Goal: Task Accomplishment & Management: Use online tool/utility

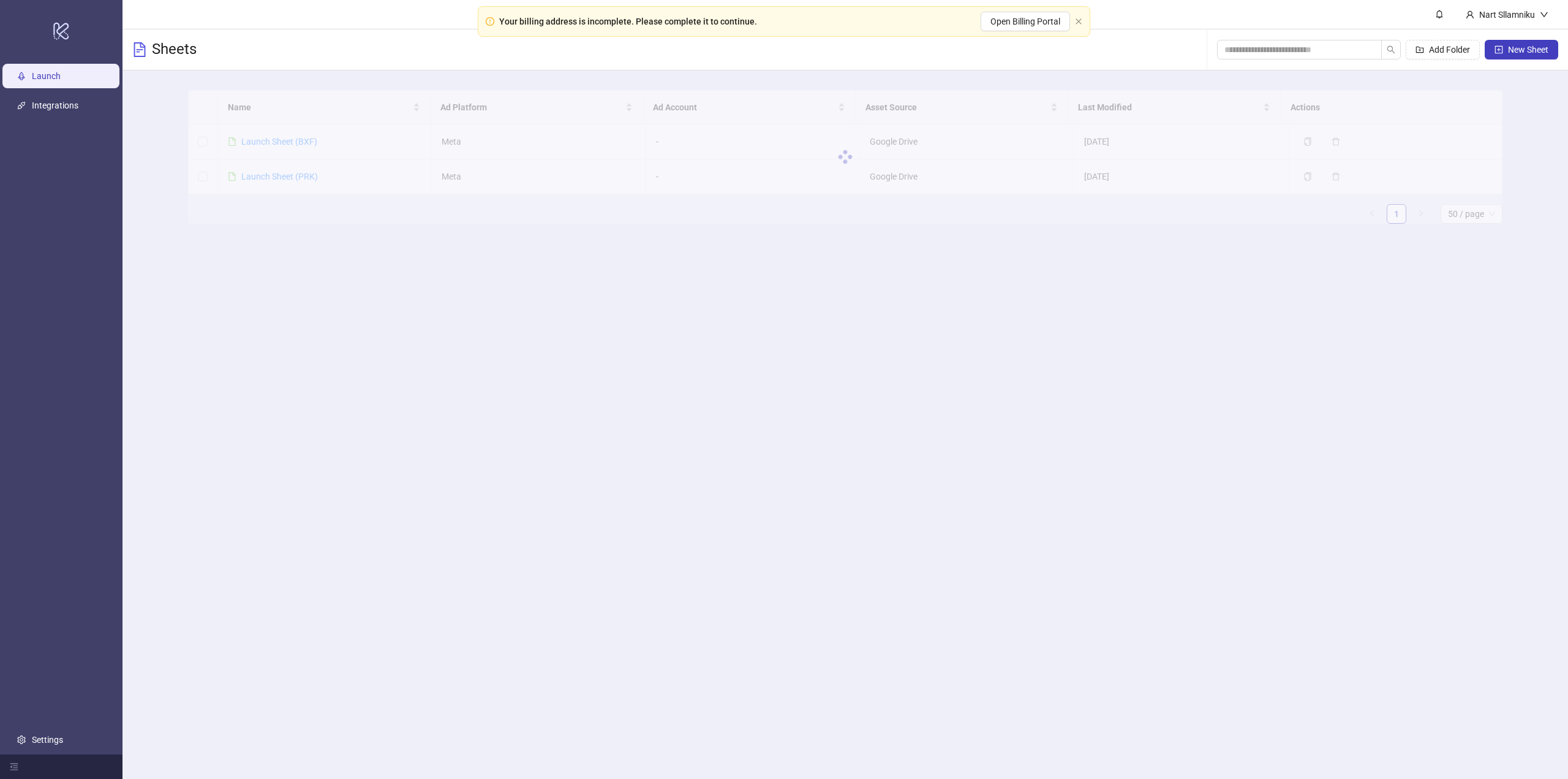
click at [1295, 661] on main "Nart Sllamniku Sheets Add Folder New Sheet Name Ad Platform Ad Account Asset So…" at bounding box center [845, 390] width 1446 height 779
click at [279, 172] on link "Launch Sheet (PRK)" at bounding box center [279, 176] width 77 height 10
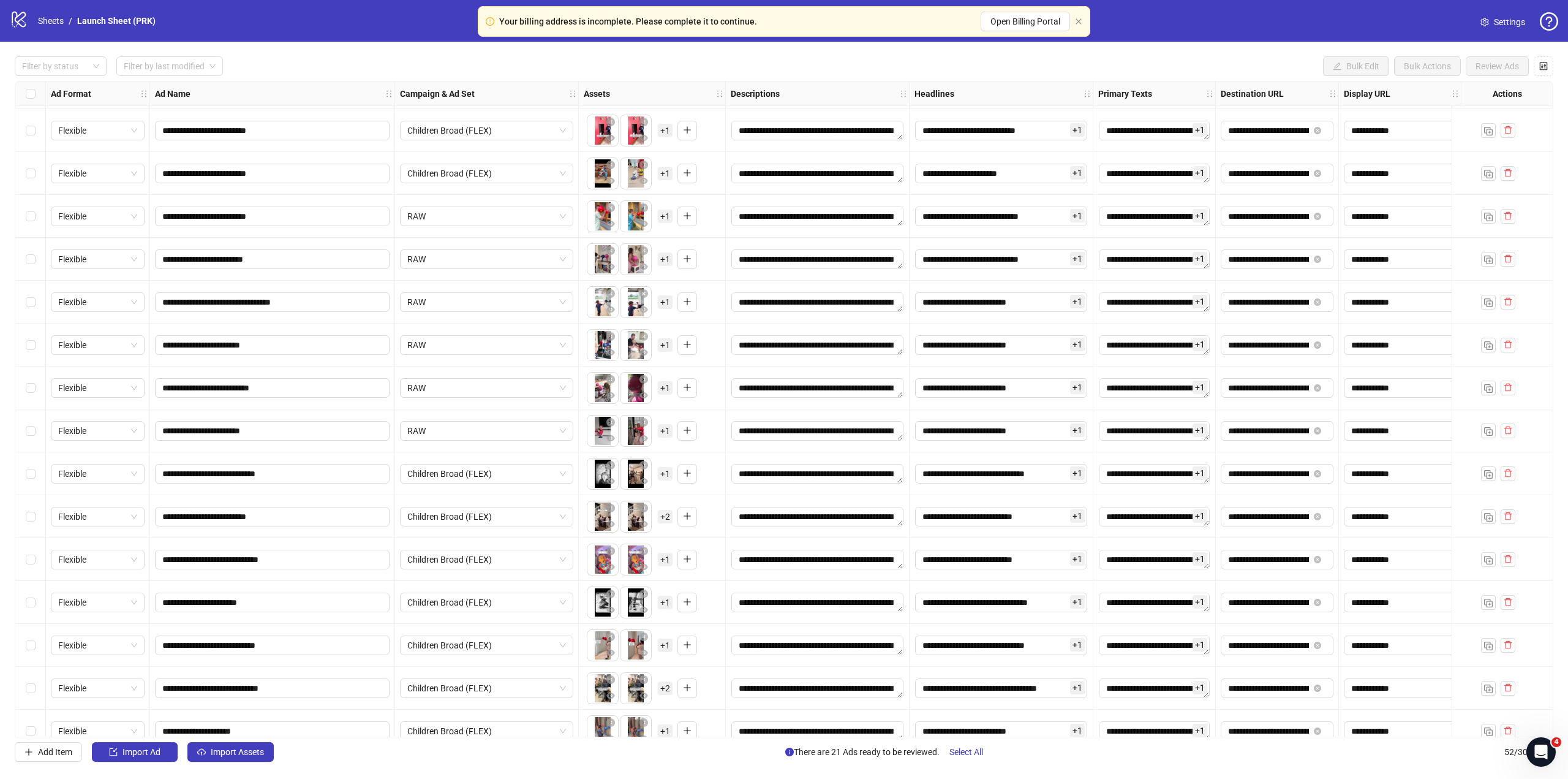
scroll to position [1606, 0]
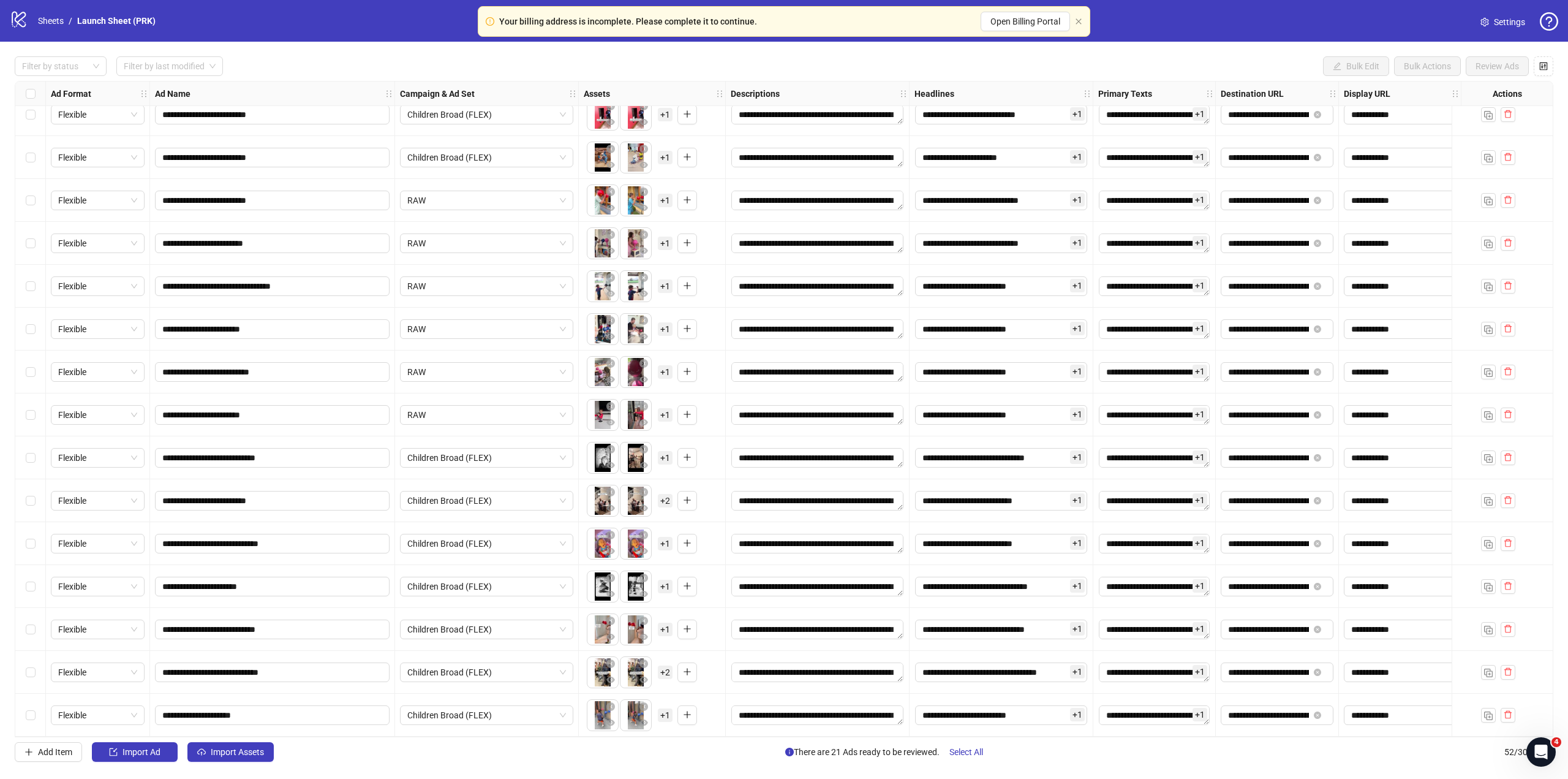
click at [37, 453] on div "Select row 46" at bounding box center [30, 457] width 31 height 43
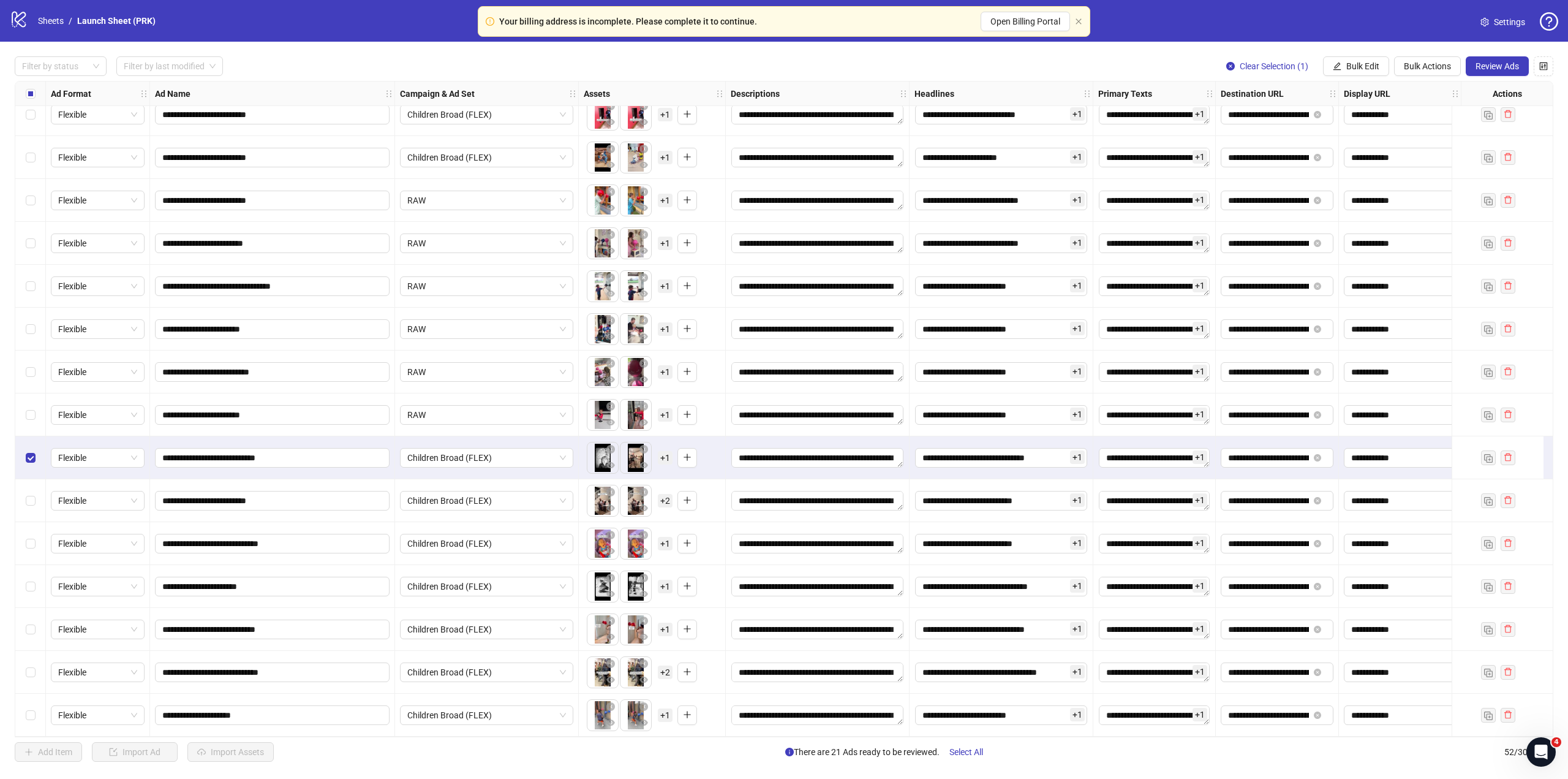
click at [31, 488] on div "Select row 47" at bounding box center [30, 500] width 31 height 43
click at [32, 531] on div "Select row 48" at bounding box center [30, 543] width 31 height 43
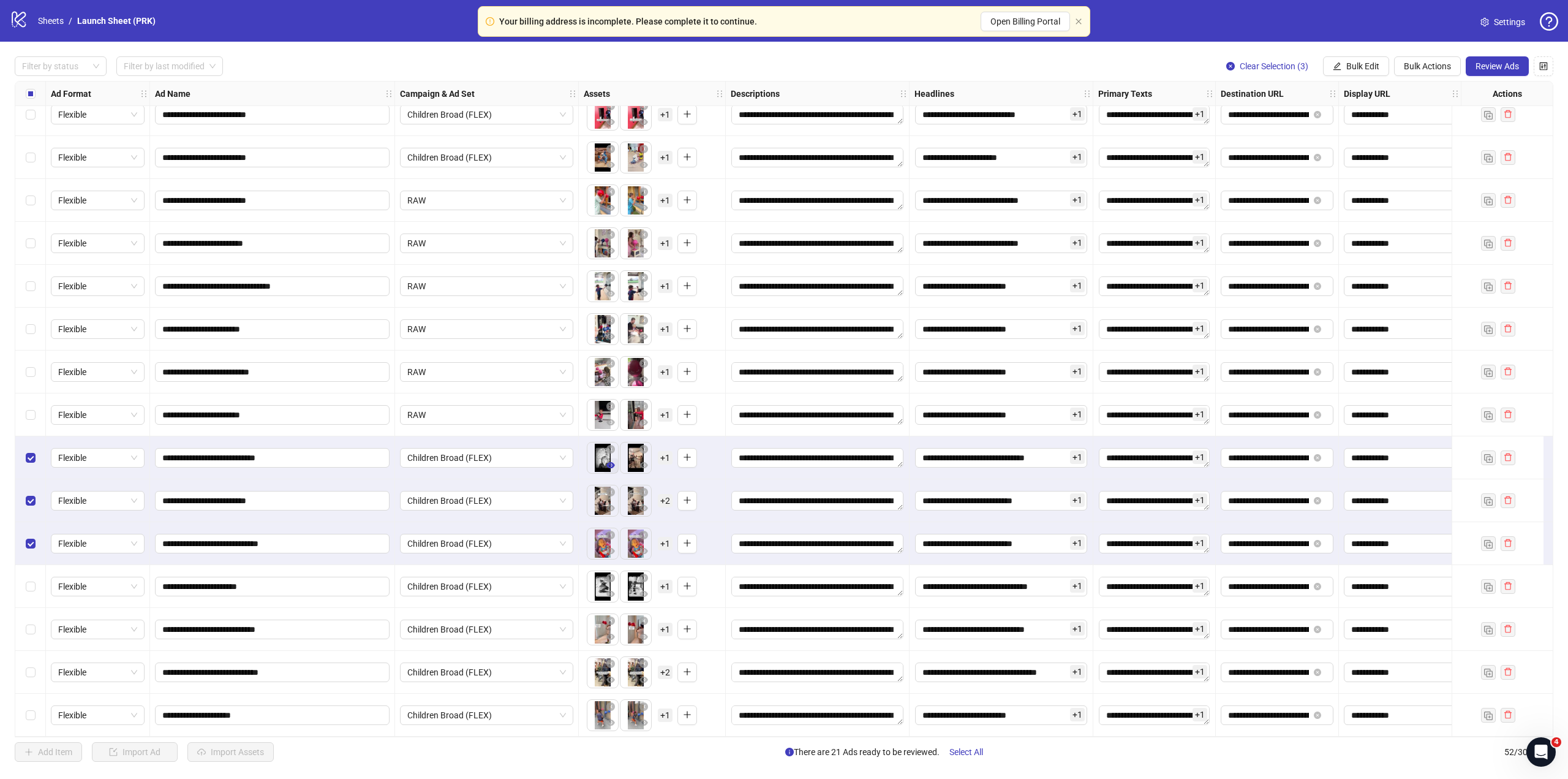
click at [611, 463] on icon "eye" at bounding box center [610, 465] width 9 height 6
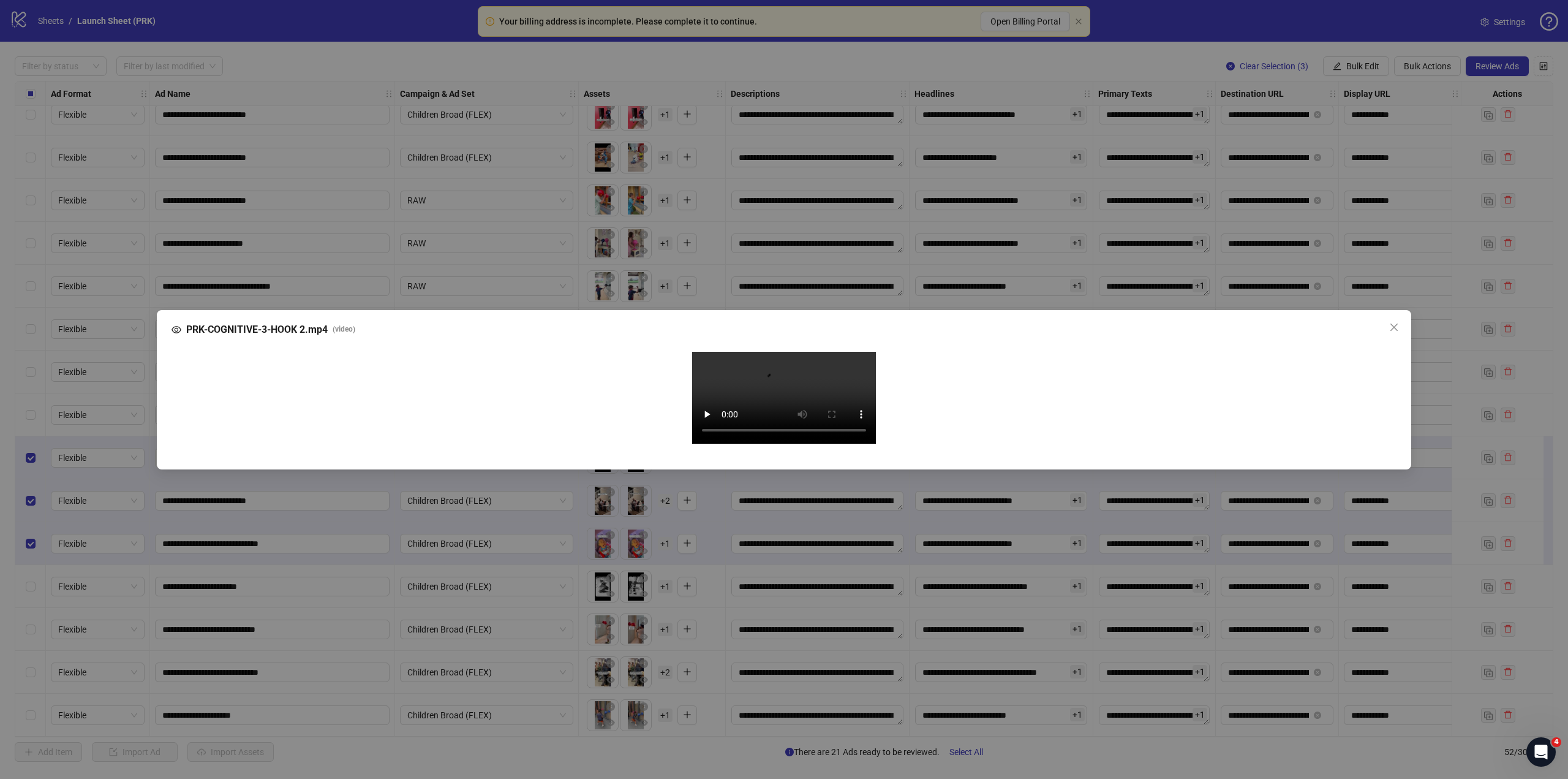
click at [763, 408] on video "Your browser does not support the video tag." at bounding box center [784, 397] width 184 height 92
click at [820, 444] on video "Your browser does not support the video tag." at bounding box center [784, 397] width 184 height 92
click at [806, 444] on video "Your browser does not support the video tag." at bounding box center [784, 397] width 184 height 92
click at [666, 703] on div "PRK-COGNITIVE-3-HOOK 2.mp4 ( video ) Your browser does not support the video ta…" at bounding box center [784, 390] width 1568 height 779
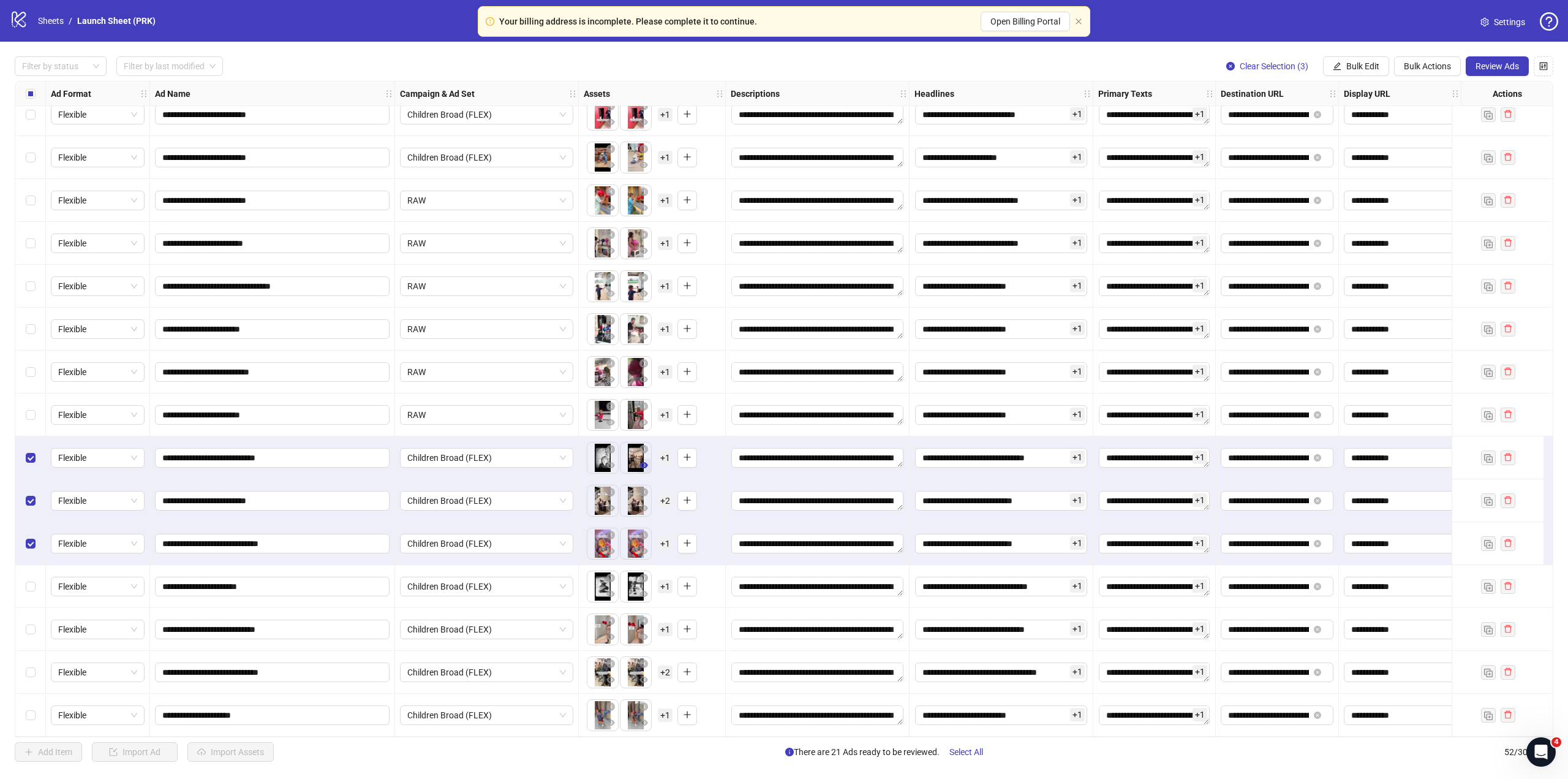
click at [644, 463] on icon "eye" at bounding box center [643, 465] width 9 height 6
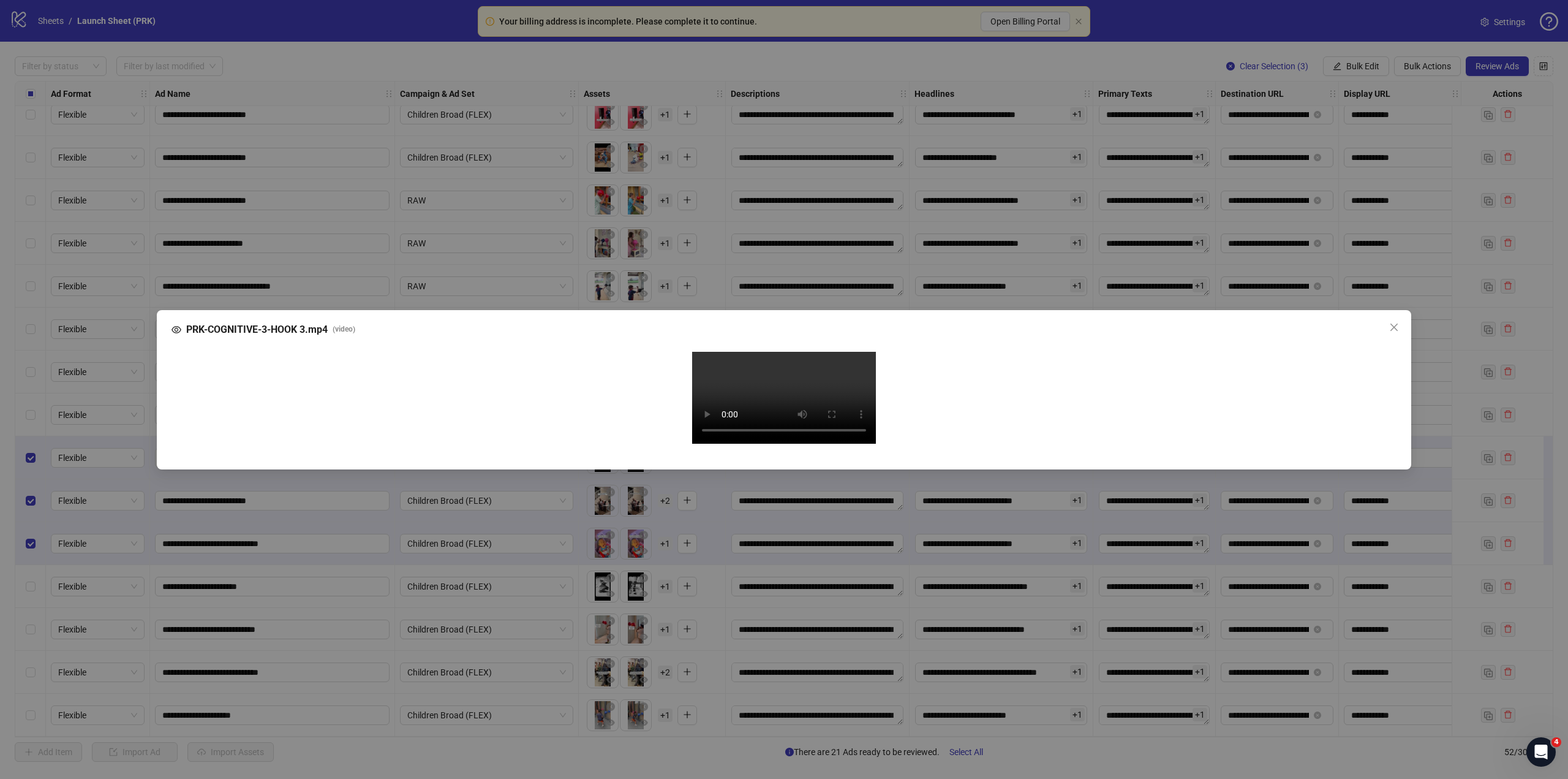
click at [688, 708] on div "PRK-COGNITIVE-3-HOOK 3.mp4 ( video ) Your browser does not support the video ta…" at bounding box center [784, 390] width 1568 height 779
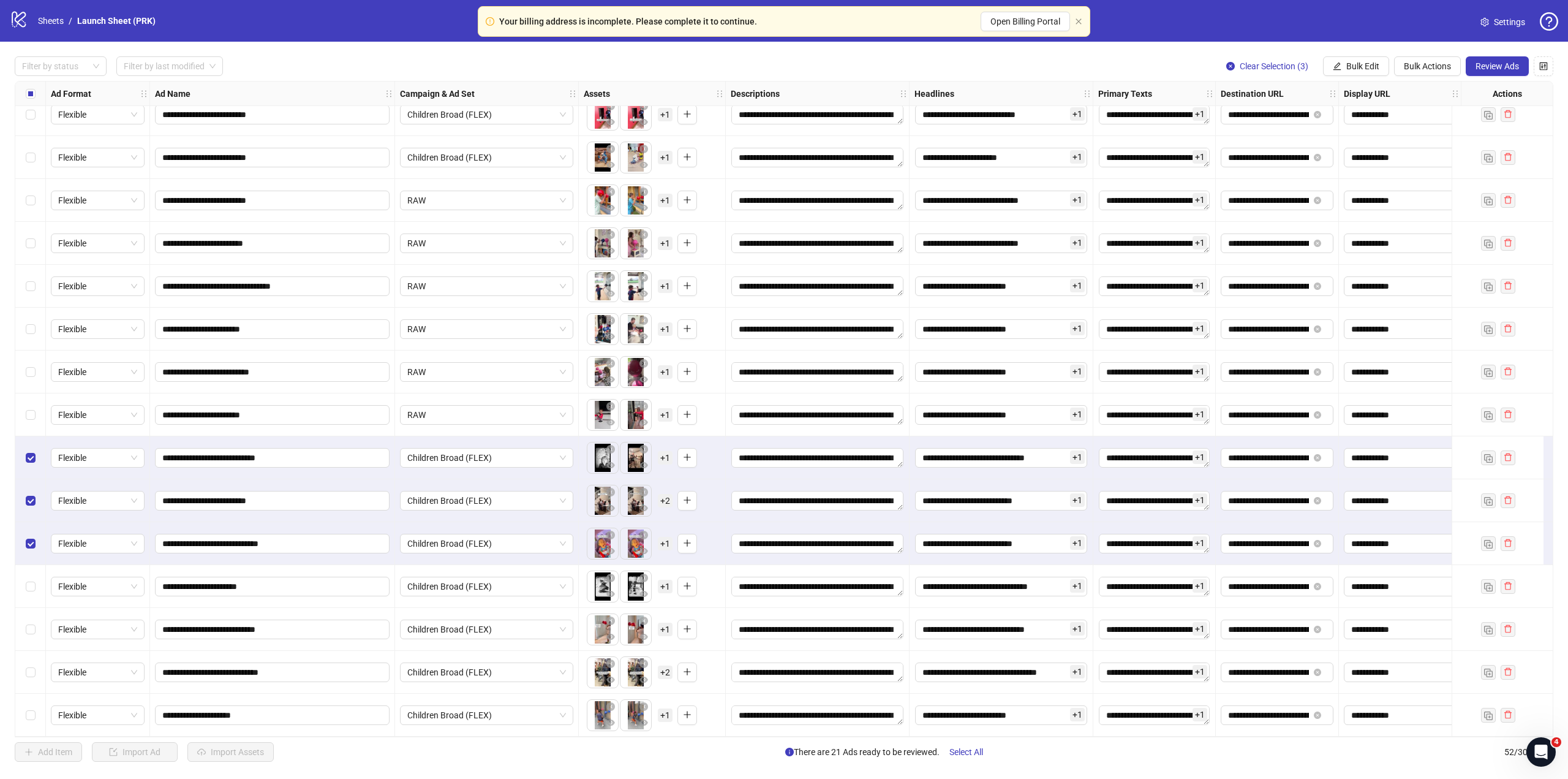
click at [663, 457] on span "+ 1" at bounding box center [665, 458] width 15 height 14
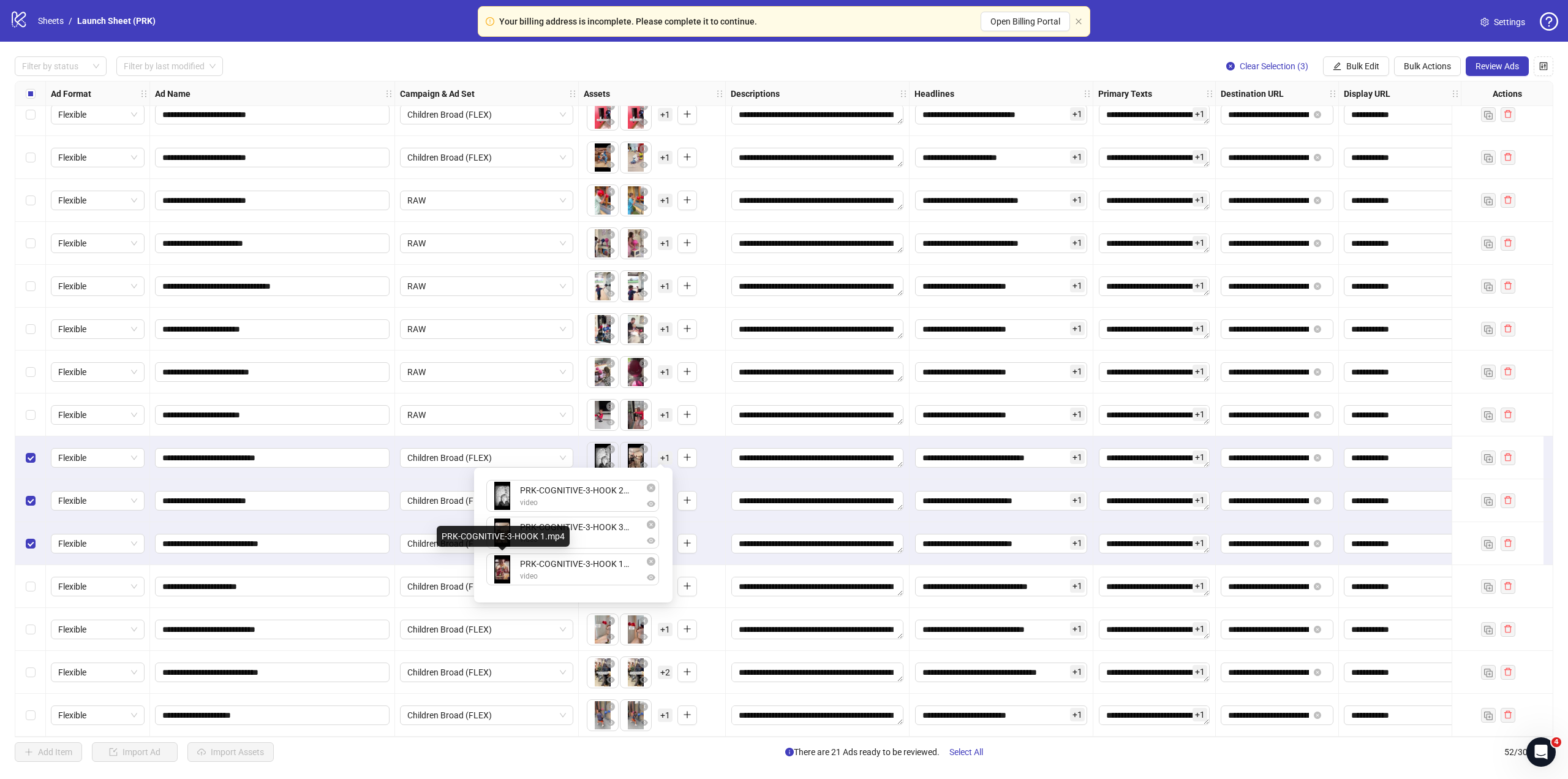
click at [512, 585] on div "PRK-COGNITIVE-3-HOOK 1.mp4 video" at bounding box center [573, 570] width 173 height 32
click at [507, 581] on div "PRK-COGNITIVE-3-HOOK 2.mp4 video PRK-COGNITIVE-3-HOOK 3.mp4 video PRK-COGNITIVE…" at bounding box center [573, 535] width 184 height 121
click at [508, 575] on div "PRK-COGNITIVE-3-HOOK 2.mp4 video PRK-COGNITIVE-3-HOOK 3.mp4 video PRK-COGNITIVE…" at bounding box center [573, 535] width 184 height 121
click at [647, 580] on icon "eye" at bounding box center [651, 577] width 9 height 9
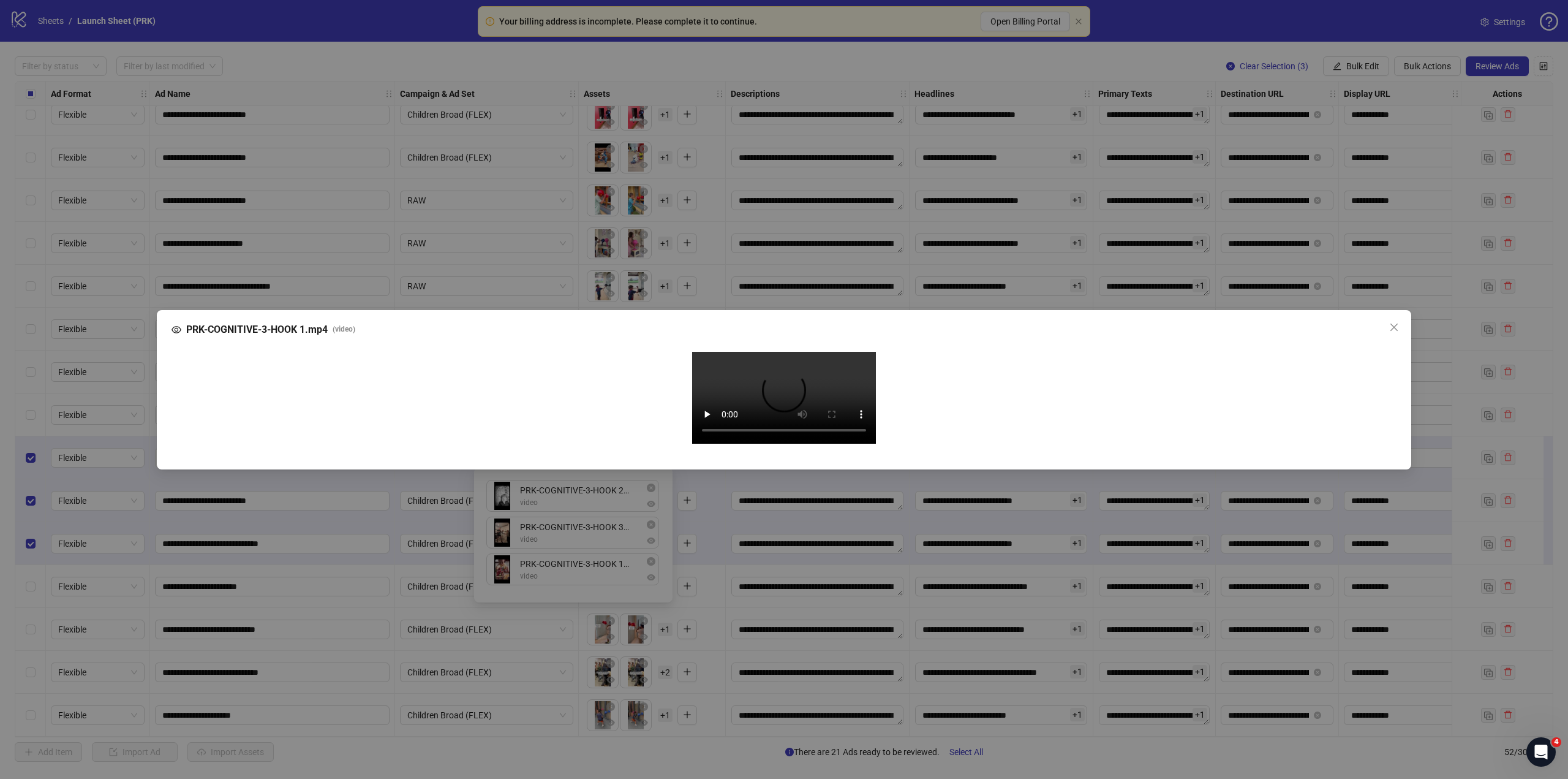
click at [750, 390] on video "Your browser does not support the video tag." at bounding box center [784, 397] width 184 height 92
click at [800, 415] on video "Your browser does not support the video tag." at bounding box center [784, 397] width 184 height 92
click at [748, 444] on video "Your browser does not support the video tag." at bounding box center [784, 397] width 184 height 92
click at [703, 444] on video "Your browser does not support the video tag." at bounding box center [784, 397] width 184 height 92
click at [734, 444] on video "Your browser does not support the video tag." at bounding box center [784, 397] width 184 height 92
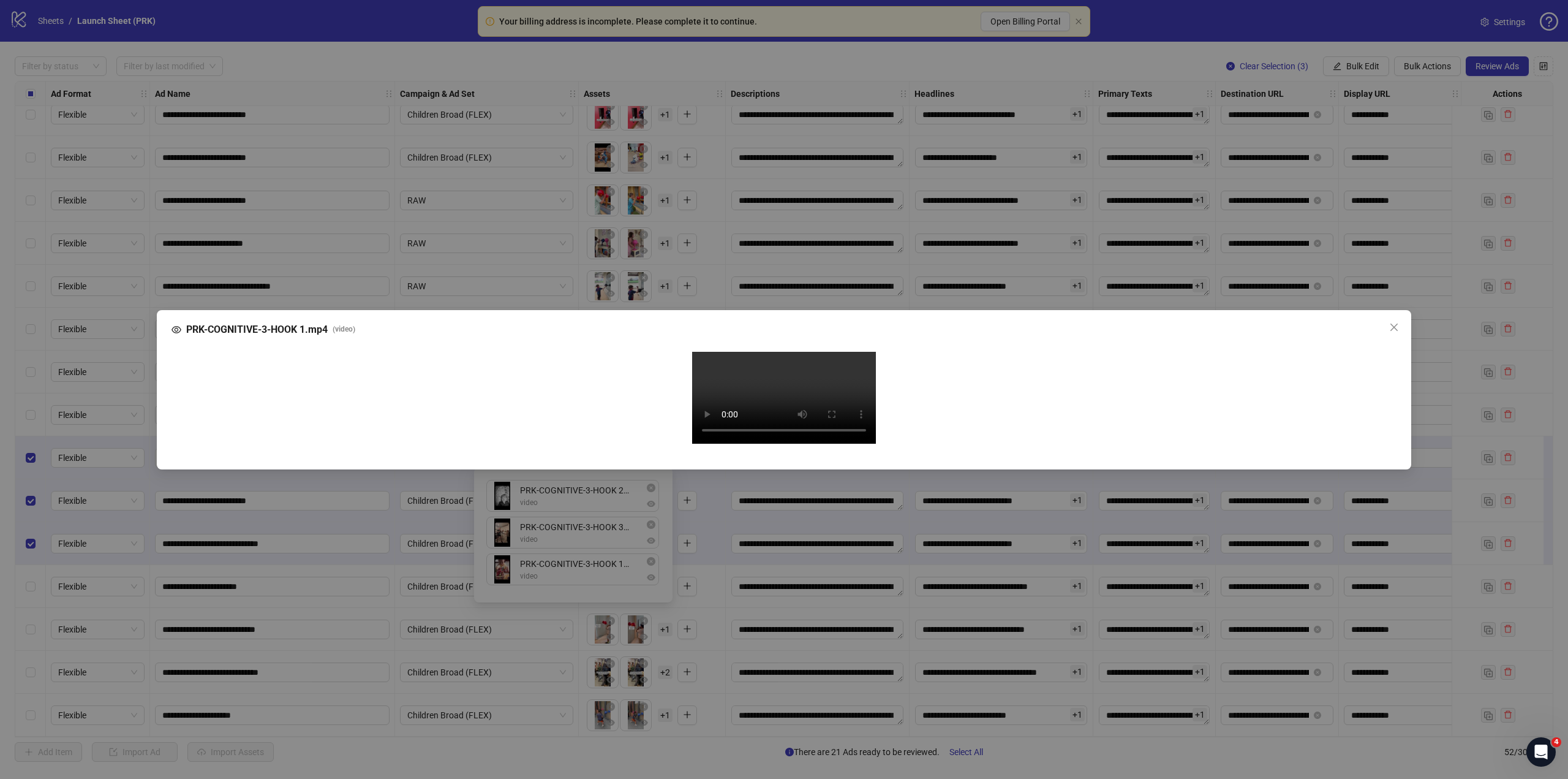
click at [1441, 432] on div "PRK-COGNITIVE-3-HOOK 1.mp4 ( video ) Your browser does not support the video ta…" at bounding box center [784, 390] width 1568 height 779
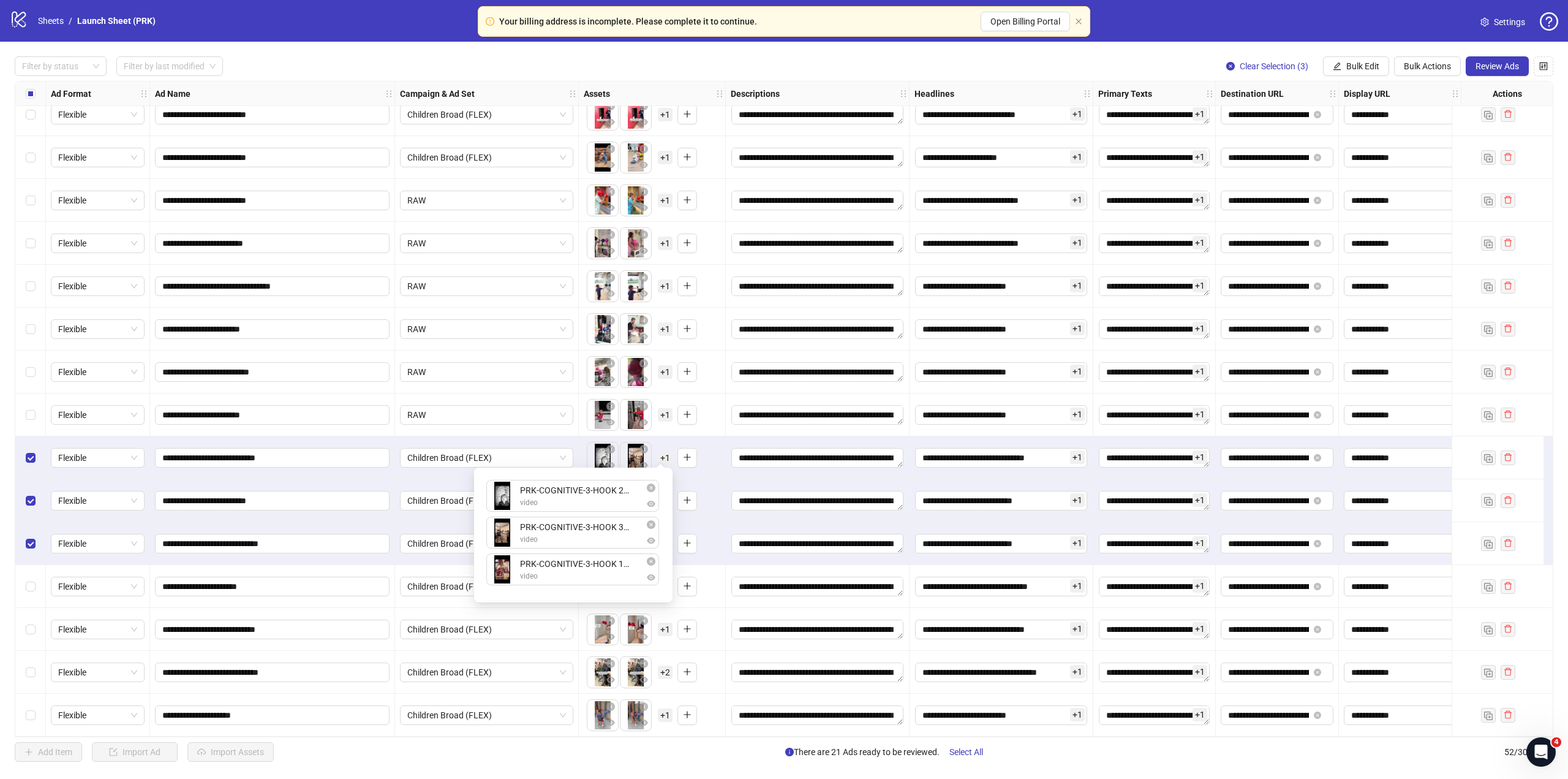
click at [665, 458] on span "+ 1" at bounding box center [665, 458] width 15 height 14
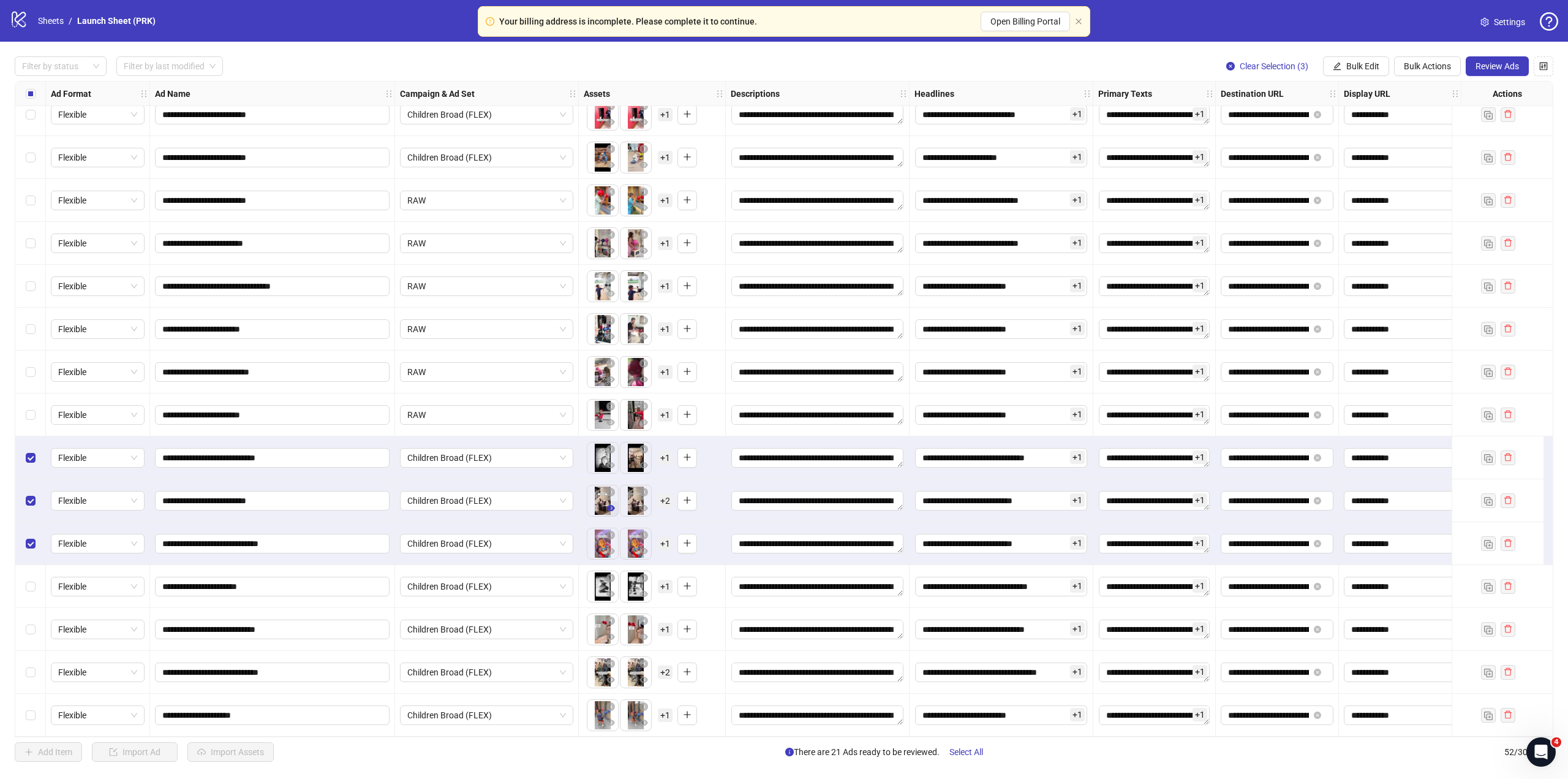
click at [609, 508] on icon "eye" at bounding box center [610, 508] width 9 height 9
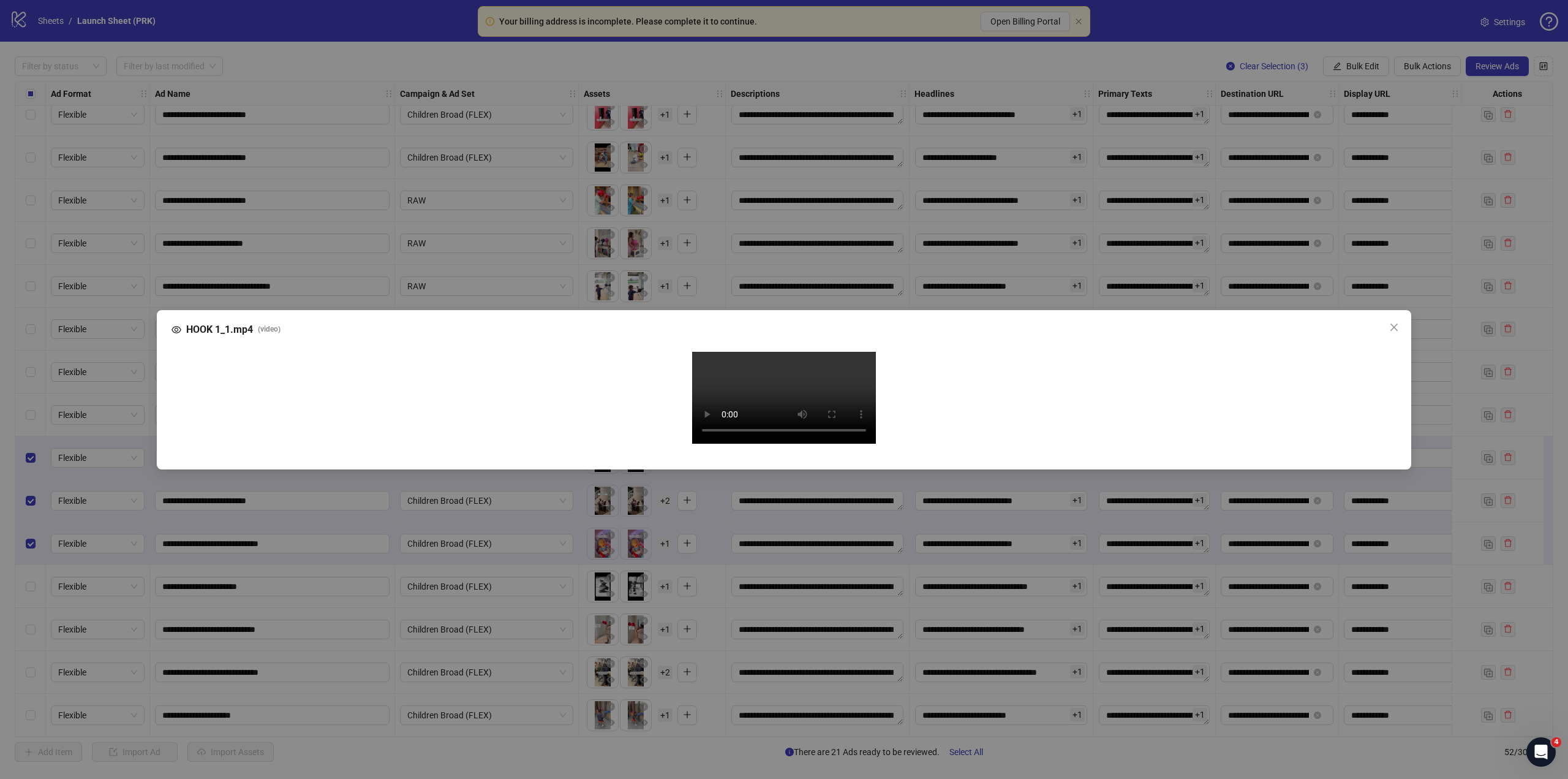
click at [1324, 225] on div "HOOK 1_1.mp4 ( video ) Your browser does not support the video tag." at bounding box center [784, 390] width 1568 height 779
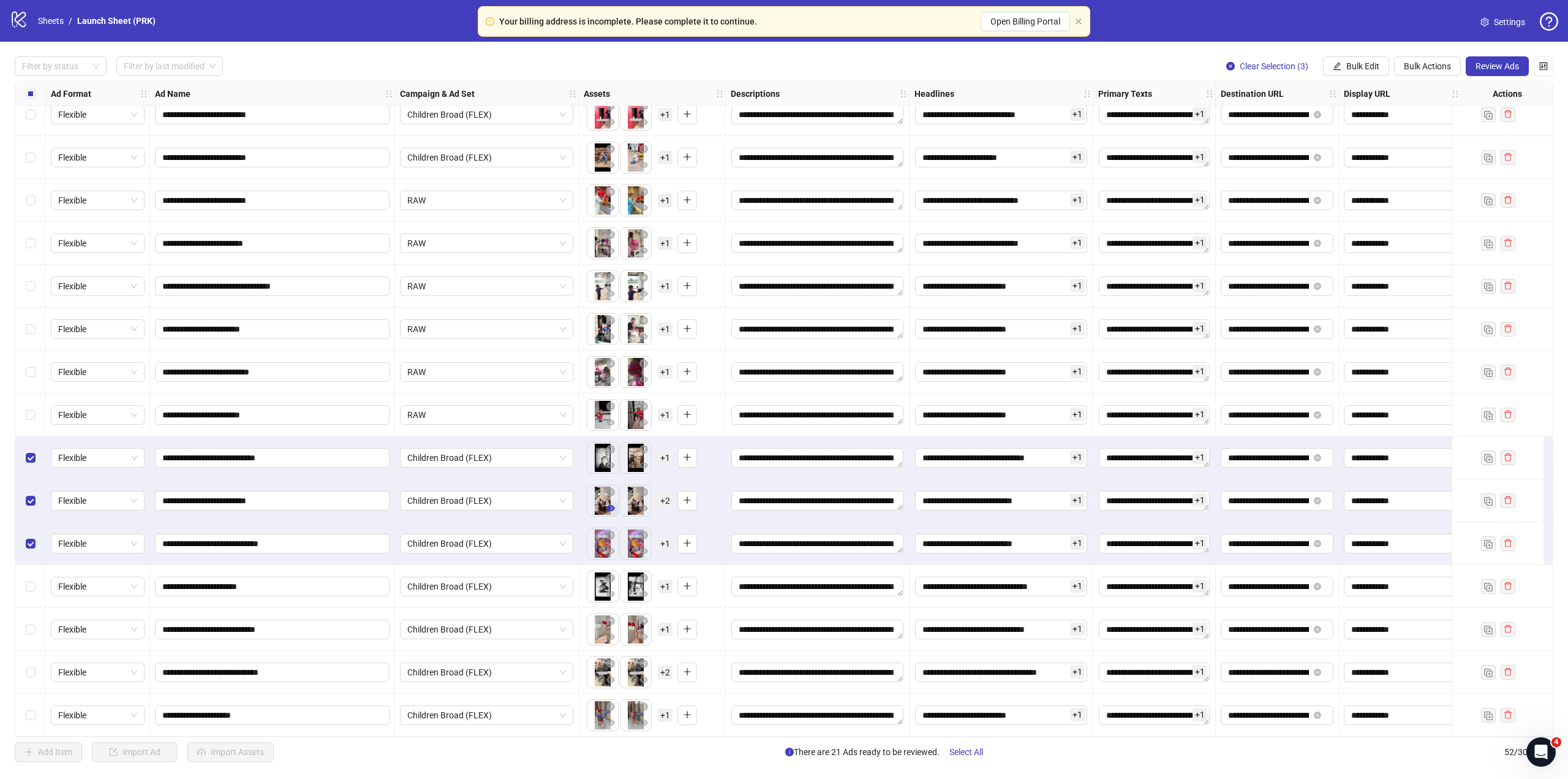
click at [611, 505] on icon "eye" at bounding box center [610, 508] width 9 height 6
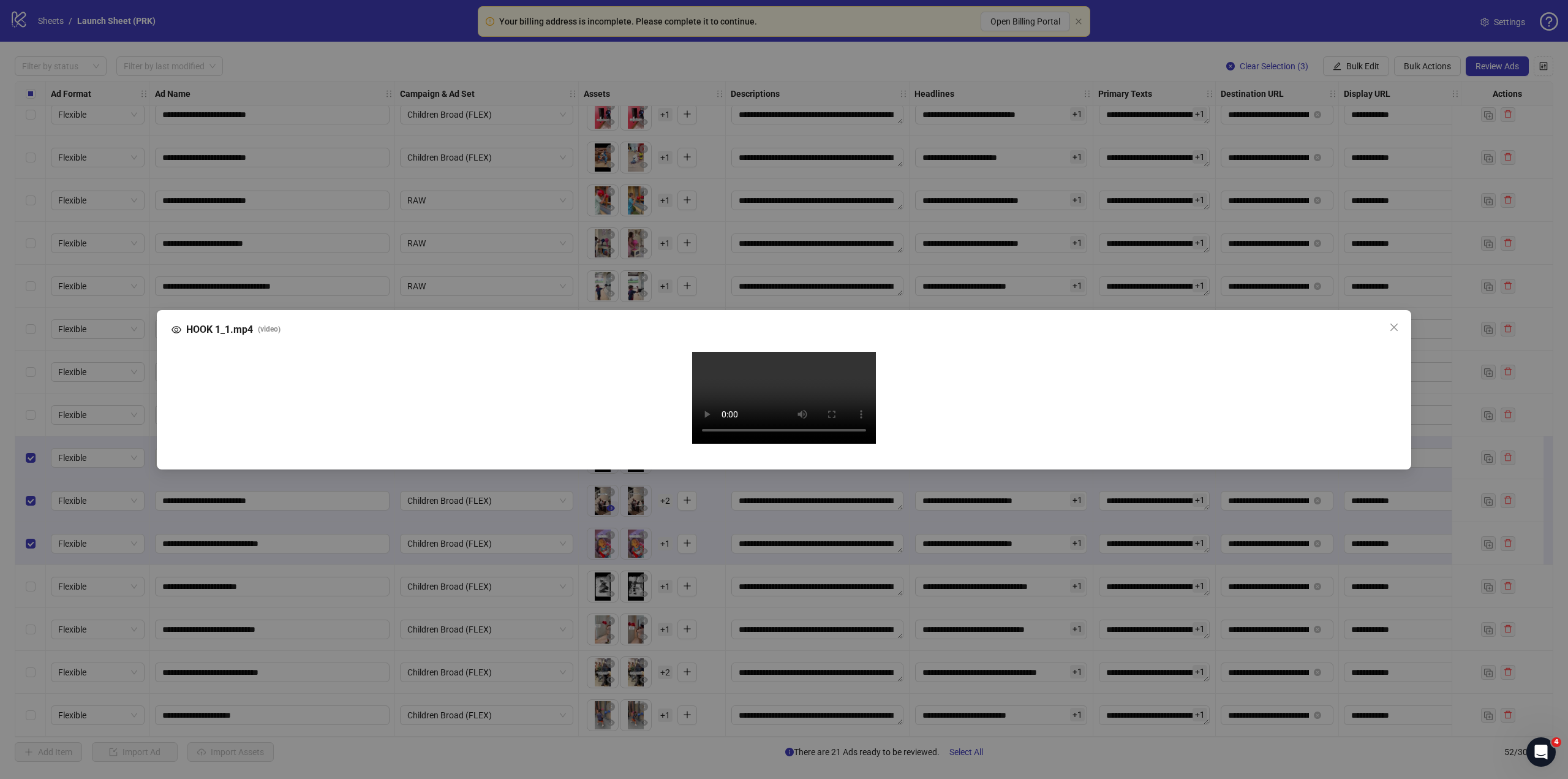
click at [611, 505] on div "HOOK 1_1.mp4 ( video ) Your browser does not support the video tag." at bounding box center [784, 390] width 1568 height 779
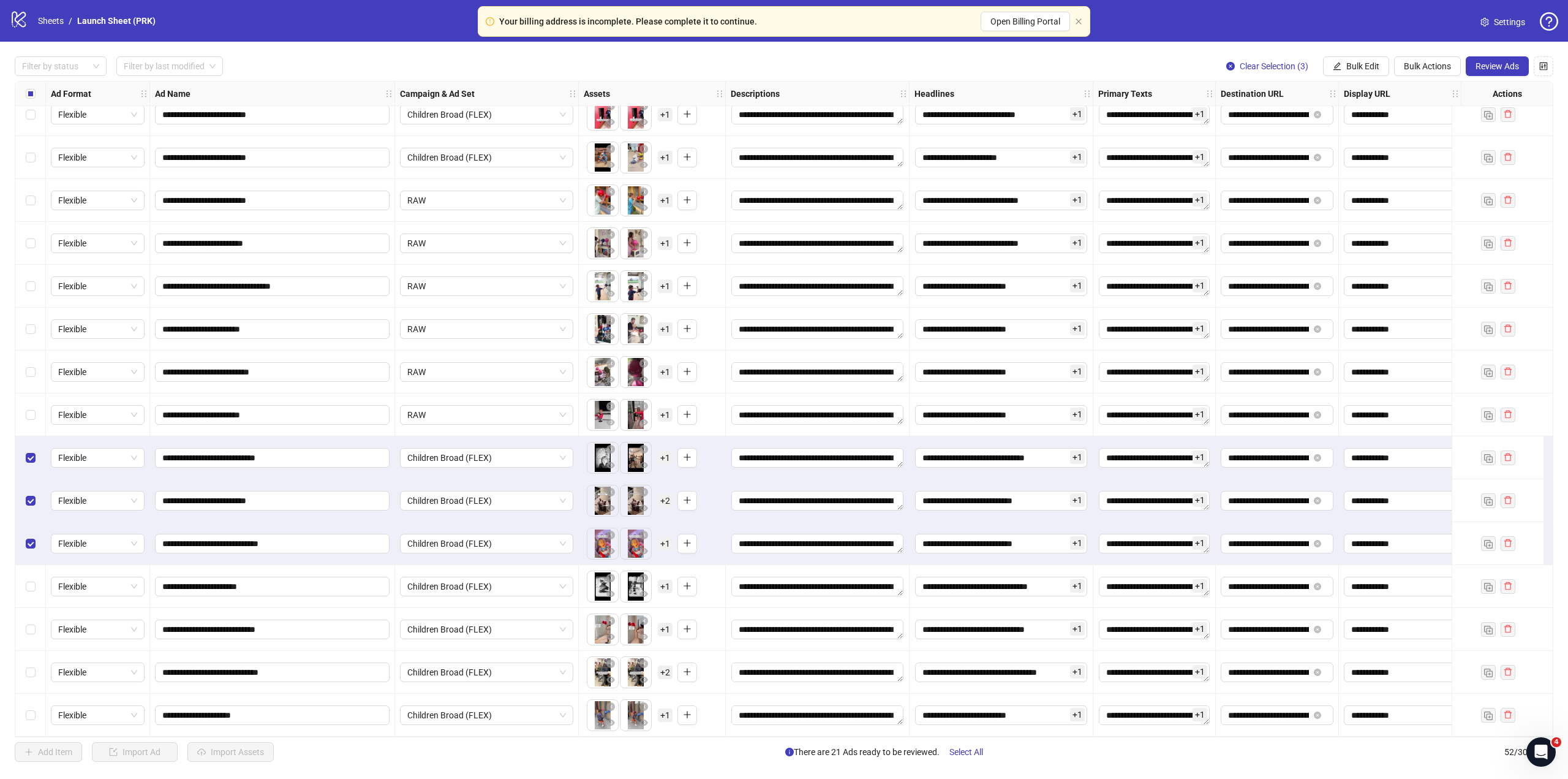
click at [662, 500] on span "+ 2" at bounding box center [665, 501] width 15 height 14
click at [1290, 494] on input "**********" at bounding box center [1268, 501] width 81 height 14
click at [1283, 494] on input "**********" at bounding box center [1268, 501] width 81 height 14
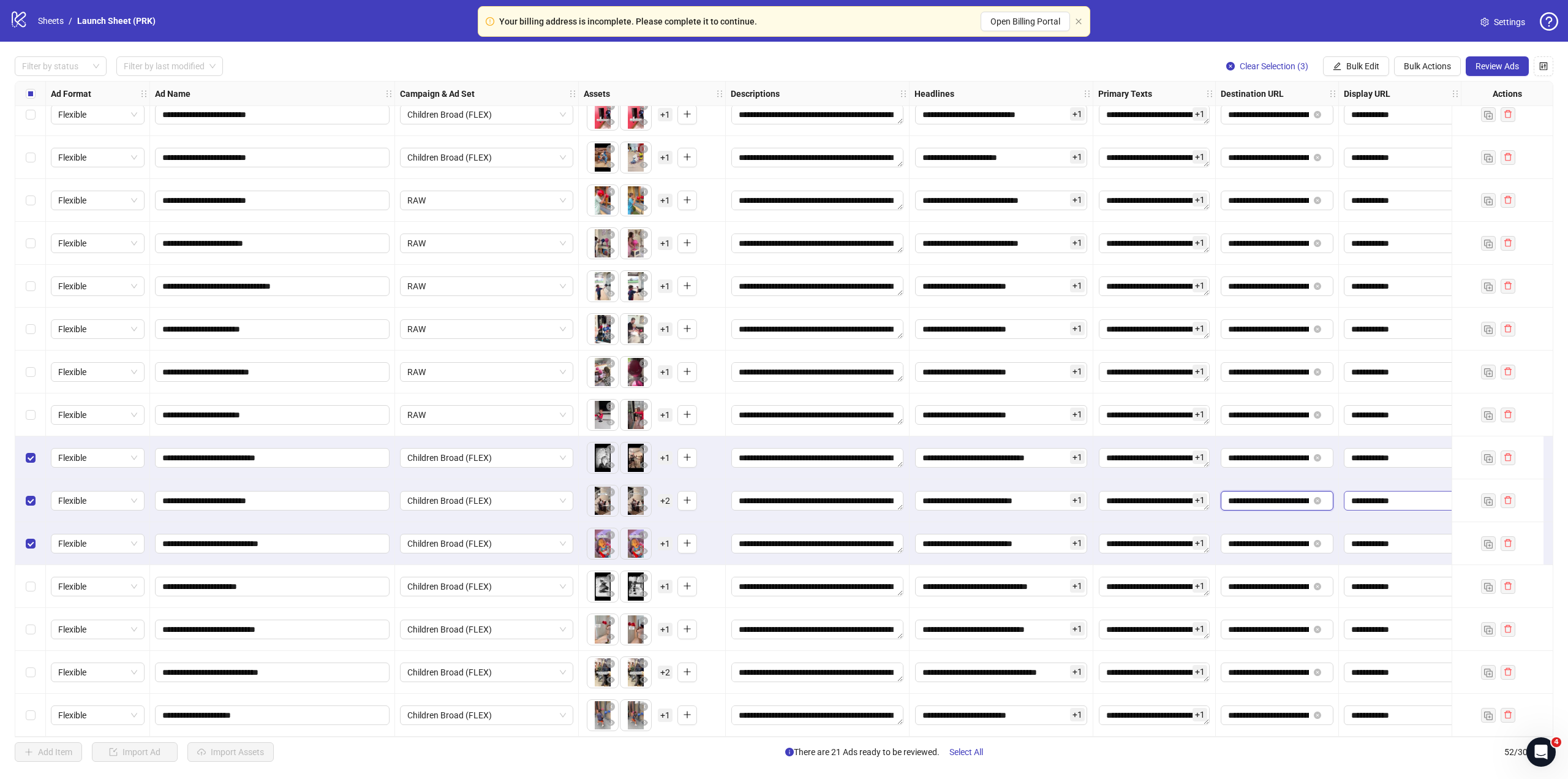
scroll to position [0, 195]
drag, startPoint x: 1229, startPoint y: 498, endPoint x: 1406, endPoint y: 491, distance: 177.1
click at [1249, 495] on input "**********" at bounding box center [1268, 501] width 81 height 14
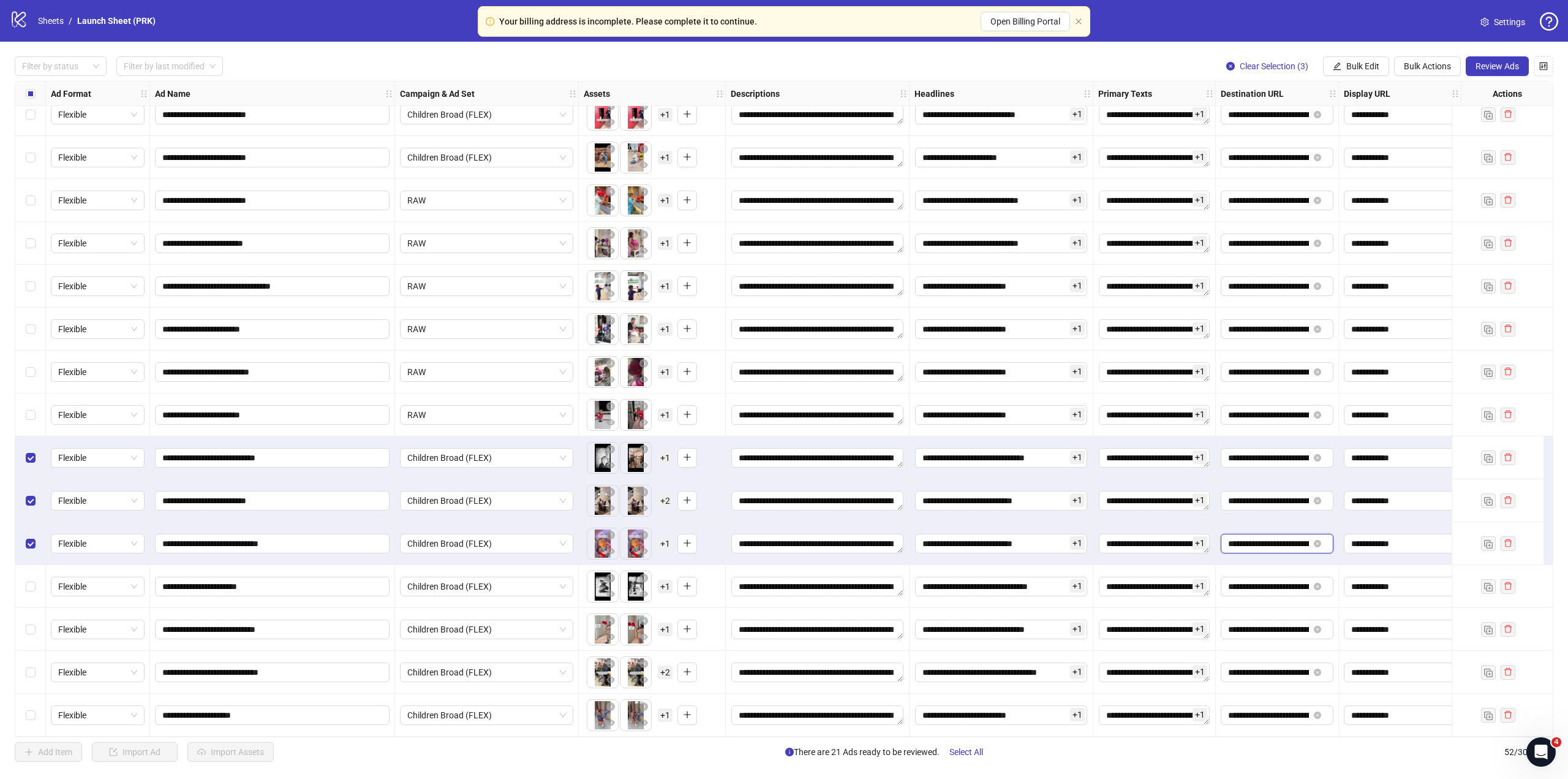
scroll to position [0, 195]
drag, startPoint x: 1233, startPoint y: 536, endPoint x: 1364, endPoint y: 538, distance: 131.0
click at [1294, 538] on input "**********" at bounding box center [1268, 544] width 81 height 14
click at [606, 548] on button "button" at bounding box center [610, 551] width 15 height 15
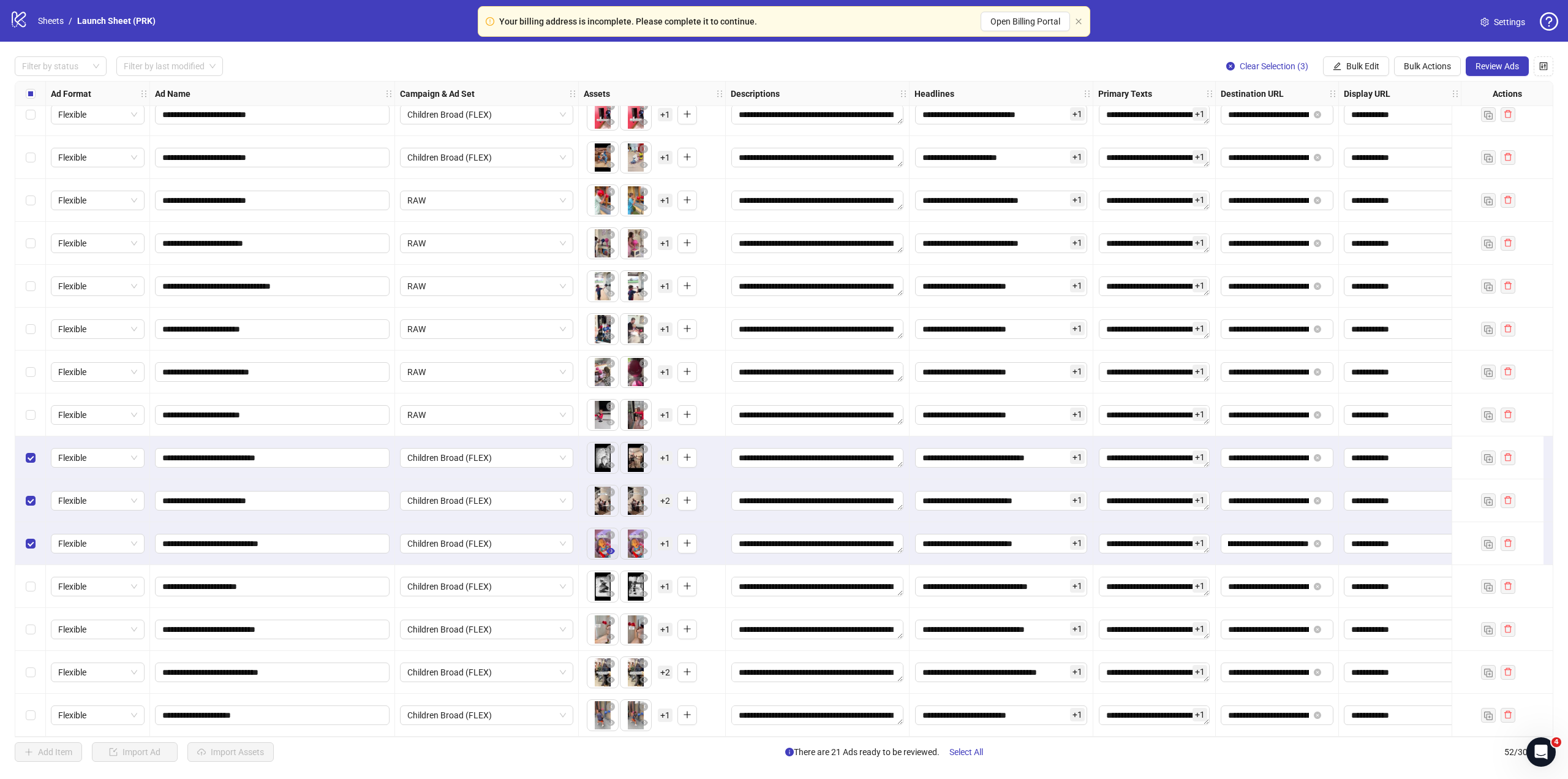
scroll to position [0, 0]
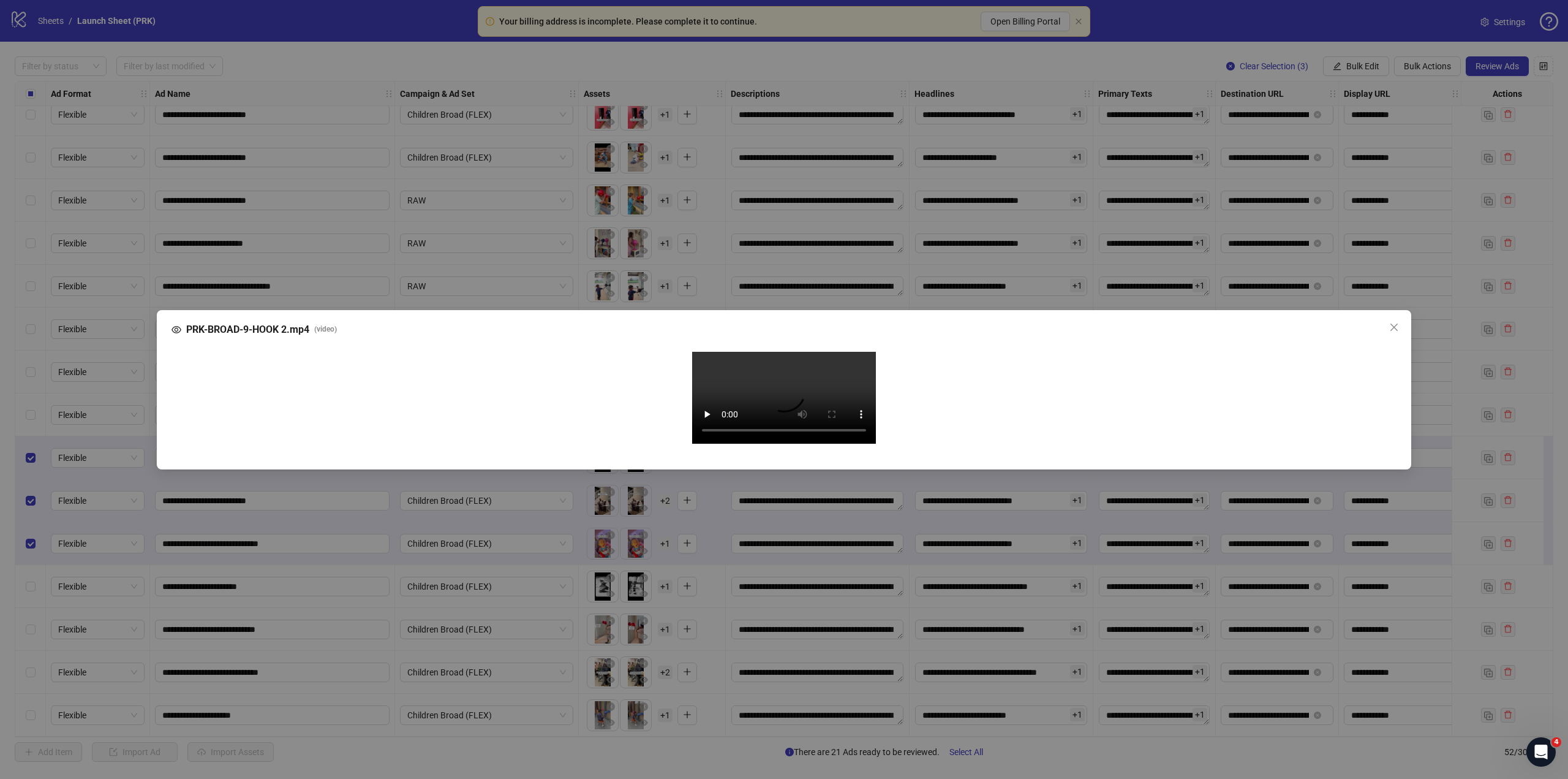
click at [687, 551] on div "PRK-BROAD-9-HOOK 2.mp4 ( video ) Your browser does not support the video tag." at bounding box center [784, 390] width 1568 height 779
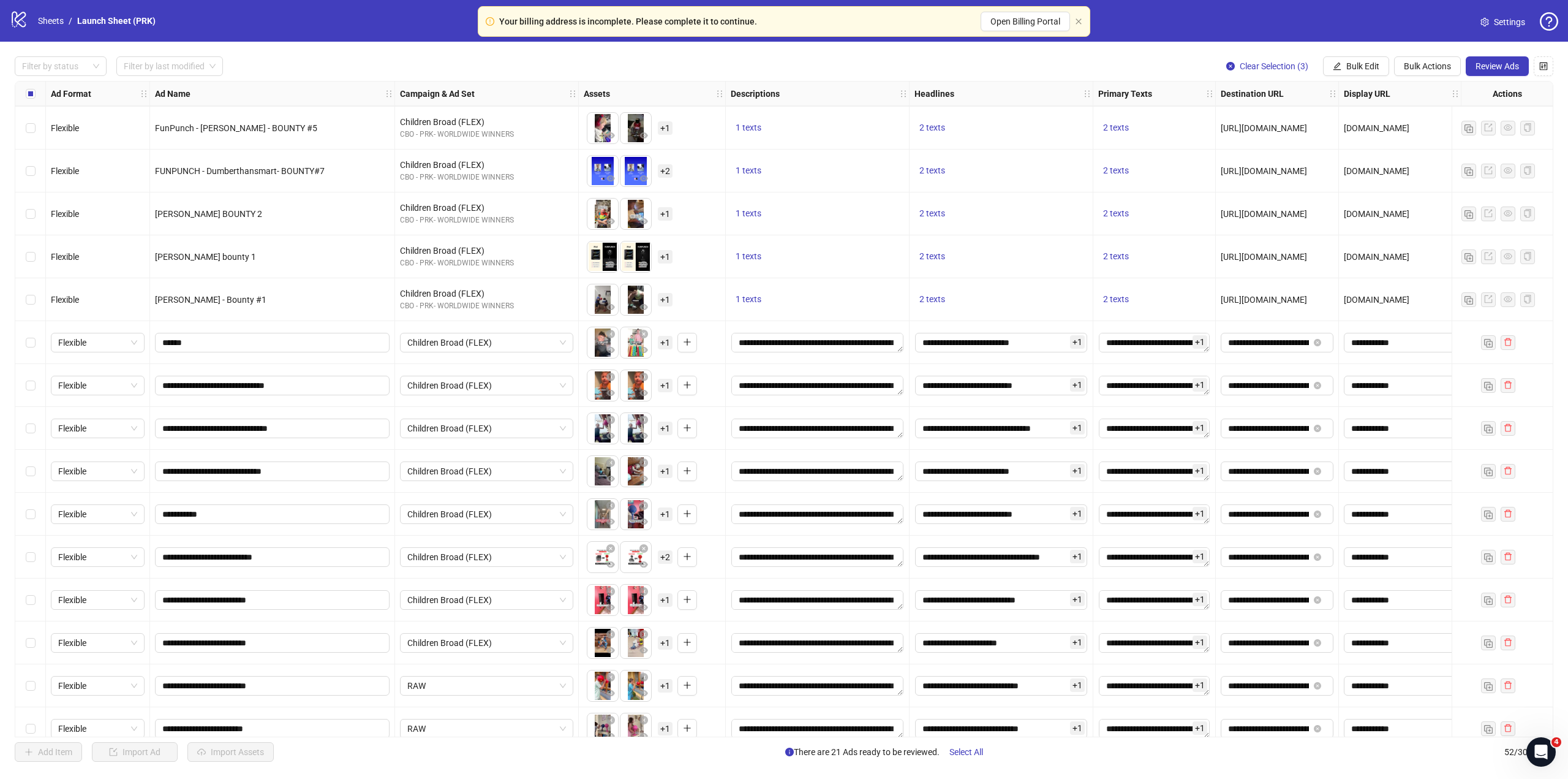
scroll to position [1054, 0]
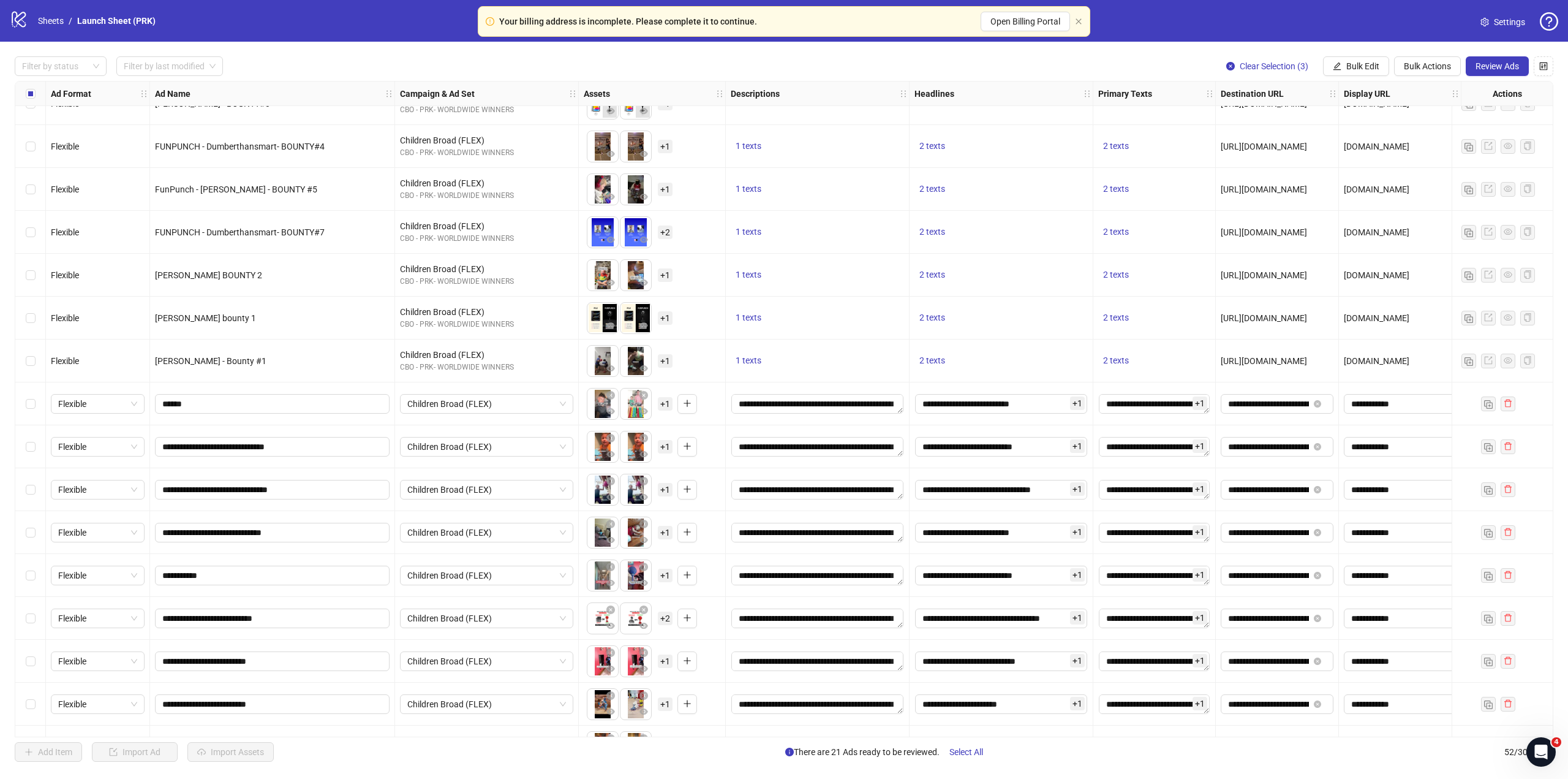
click at [36, 447] on div "Select row 33" at bounding box center [30, 446] width 31 height 43
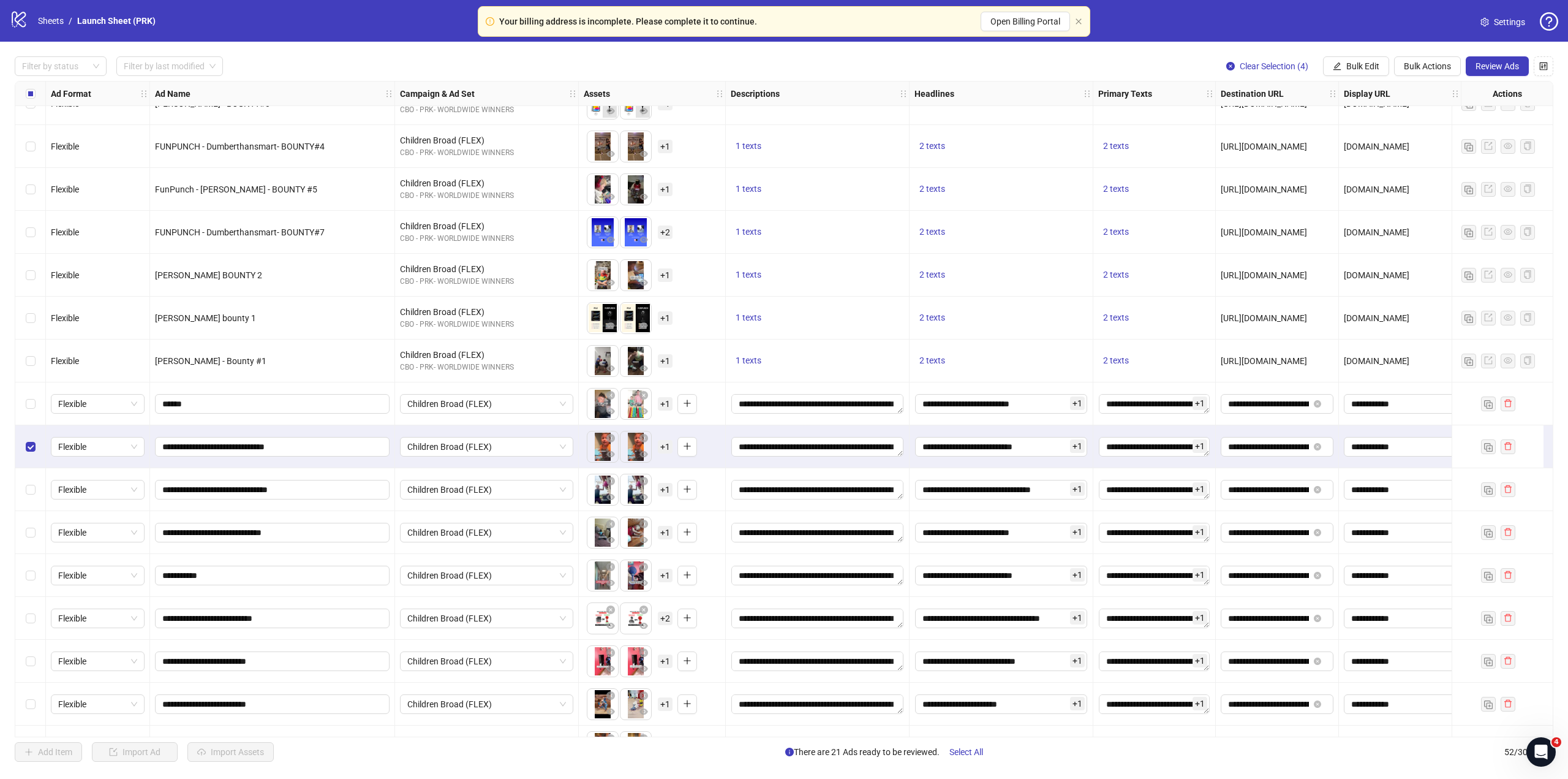
click at [37, 483] on div "Select row 34" at bounding box center [30, 489] width 31 height 43
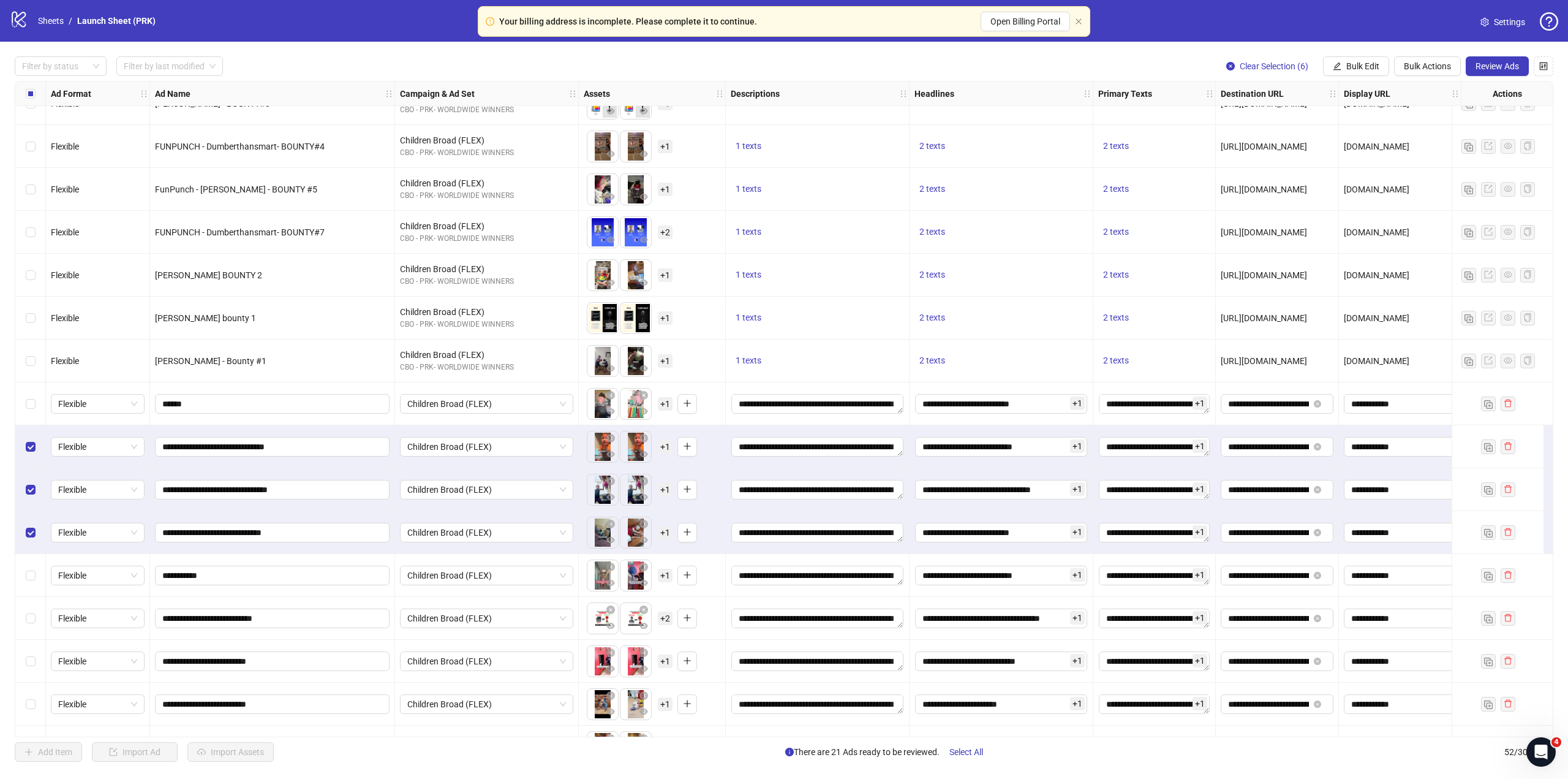
scroll to position [1238, 0]
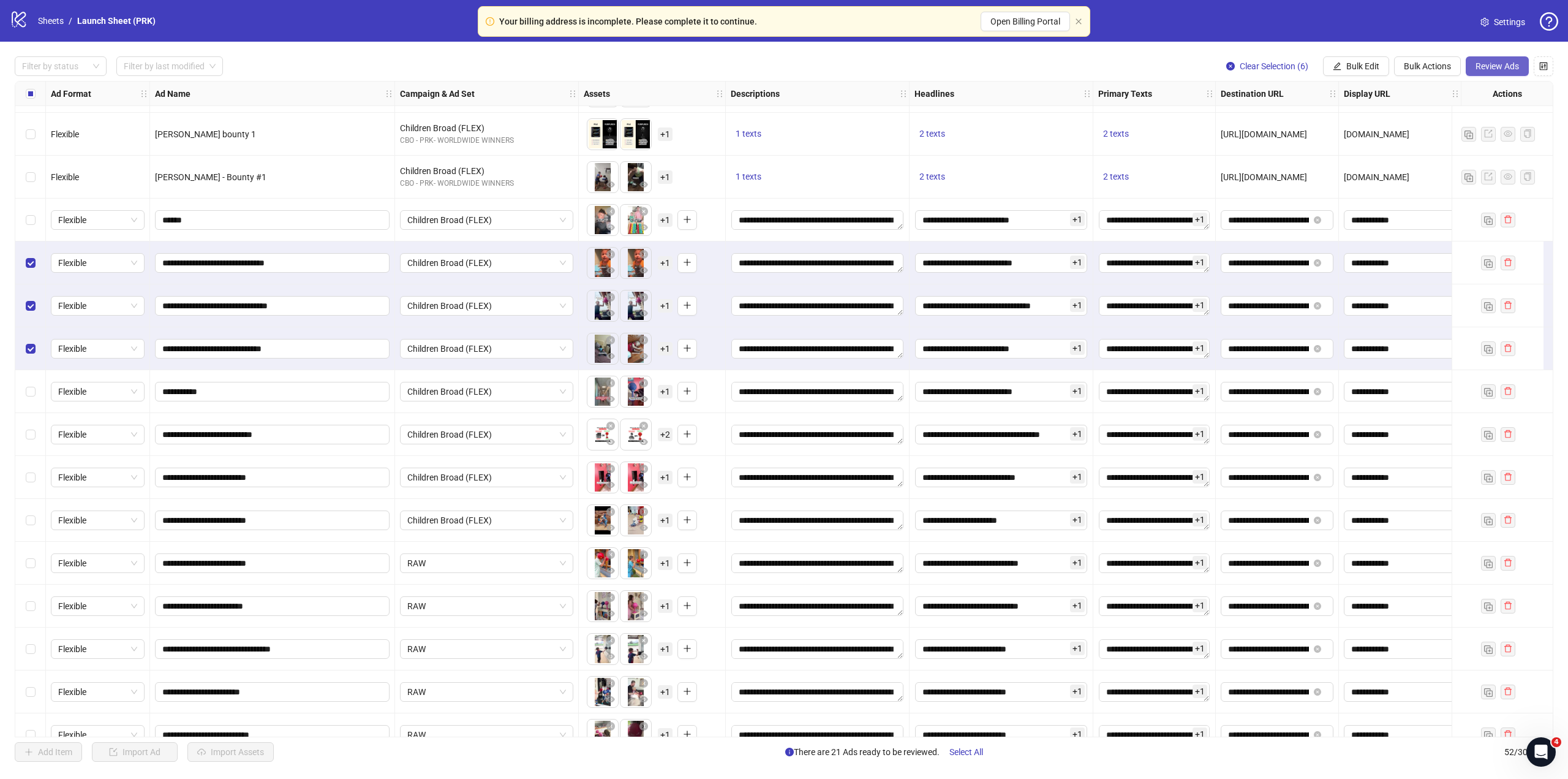
click at [1481, 73] on button "Review Ads" at bounding box center [1497, 67] width 63 height 20
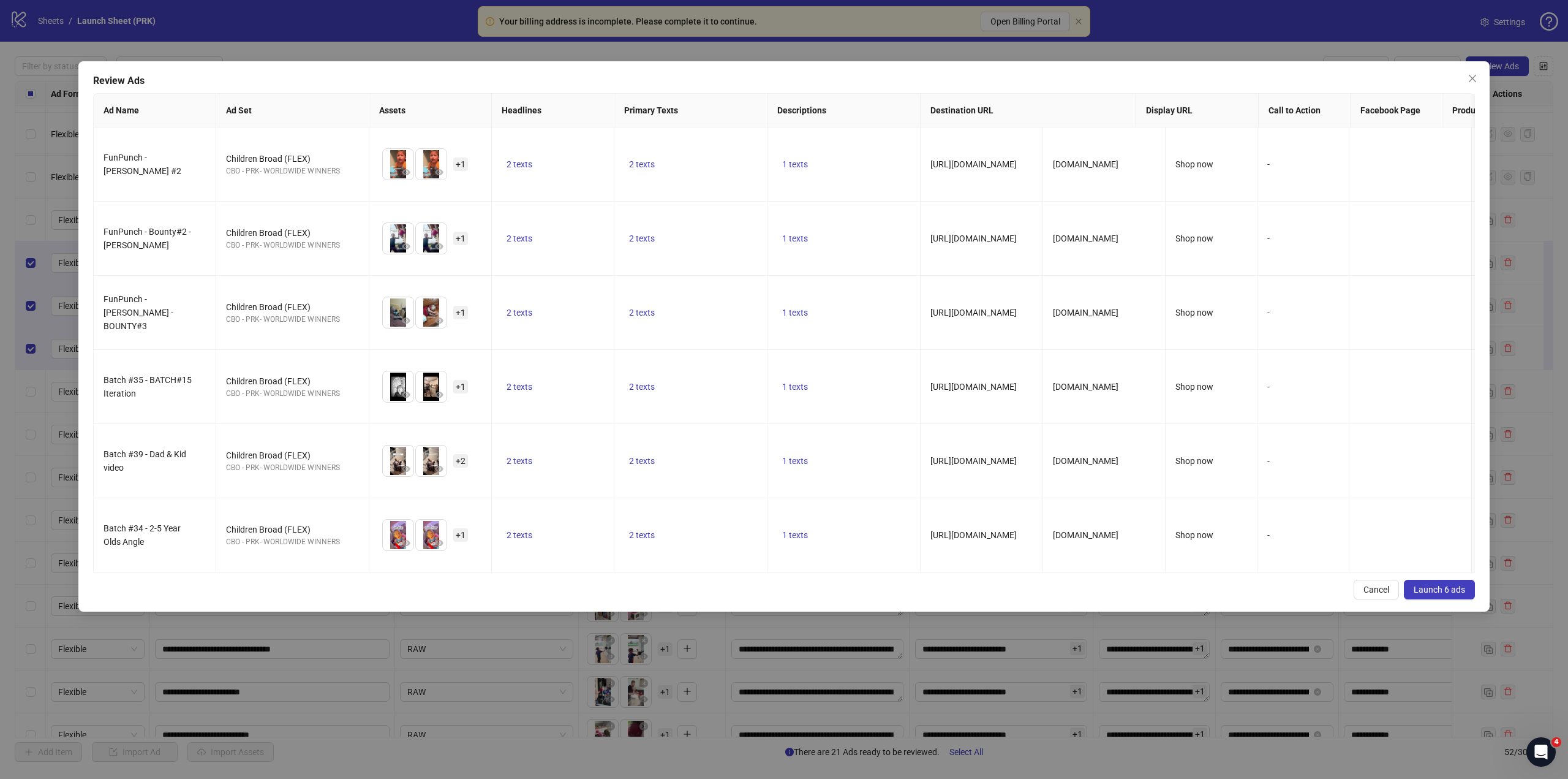
click at [1423, 595] on span "Launch 6 ads" at bounding box center [1440, 590] width 52 height 10
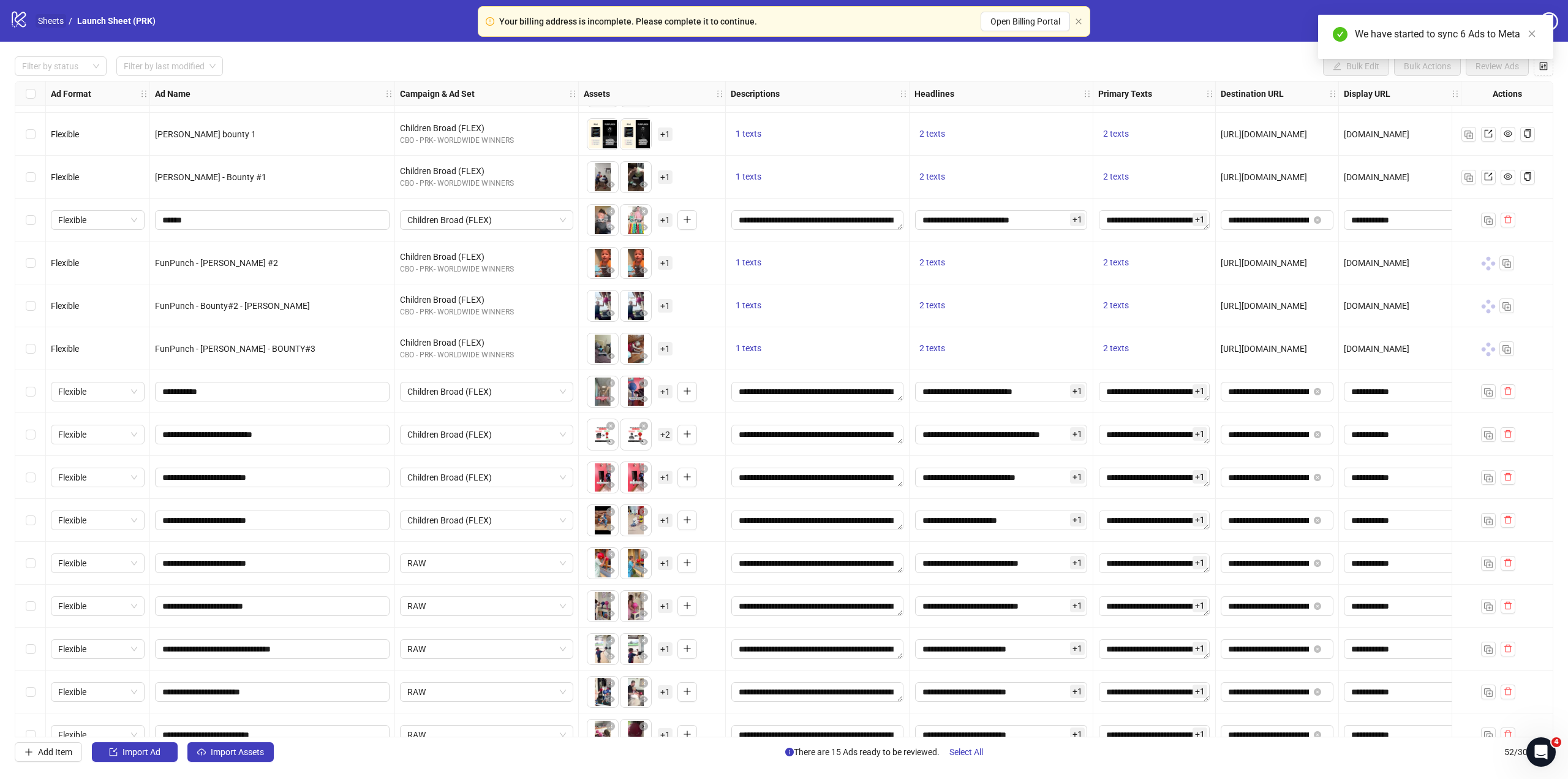
click at [46, 18] on link "Sheets" at bounding box center [51, 21] width 31 height 14
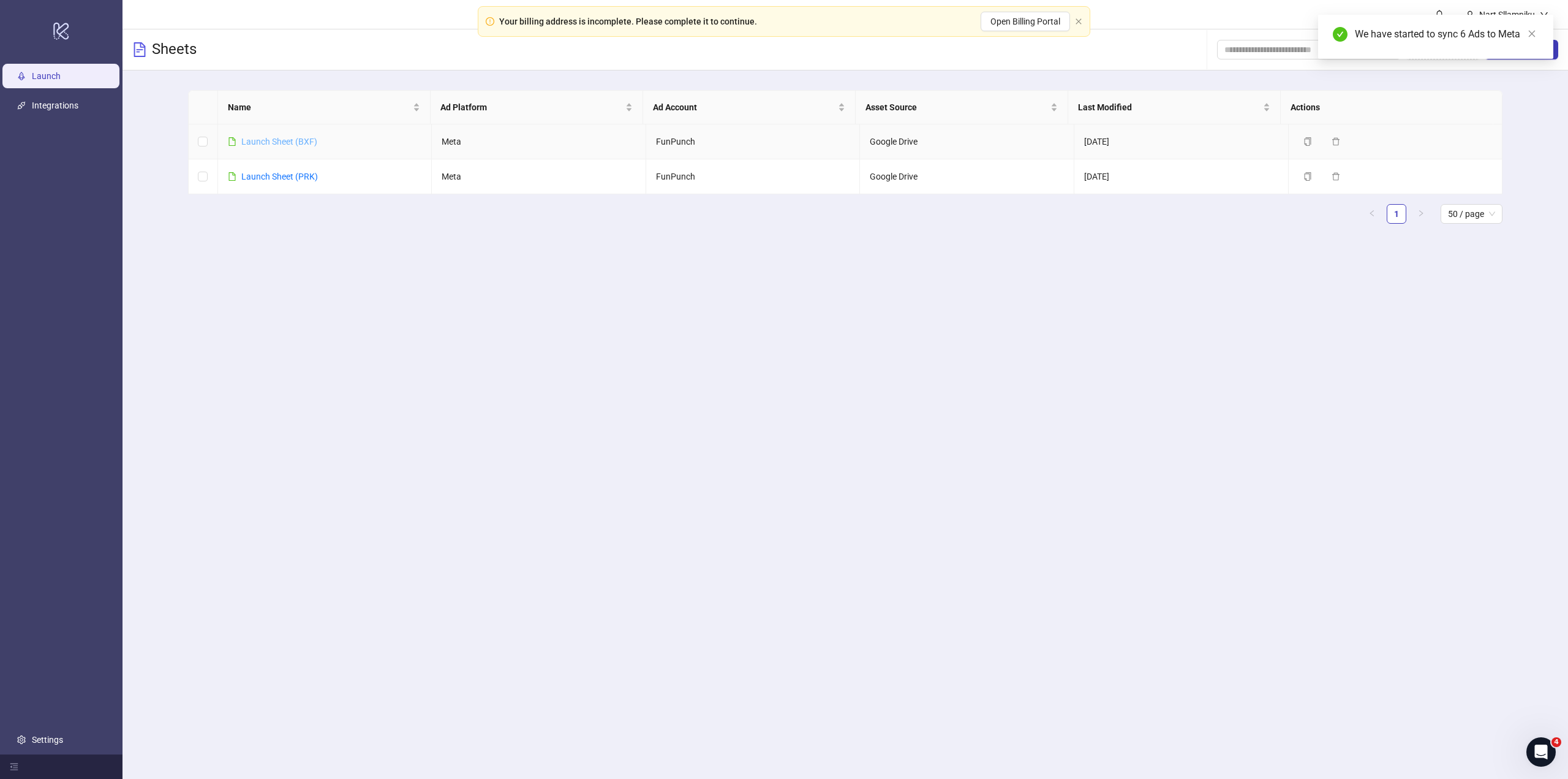
click at [283, 144] on link "Launch Sheet (BXF)" at bounding box center [279, 141] width 76 height 10
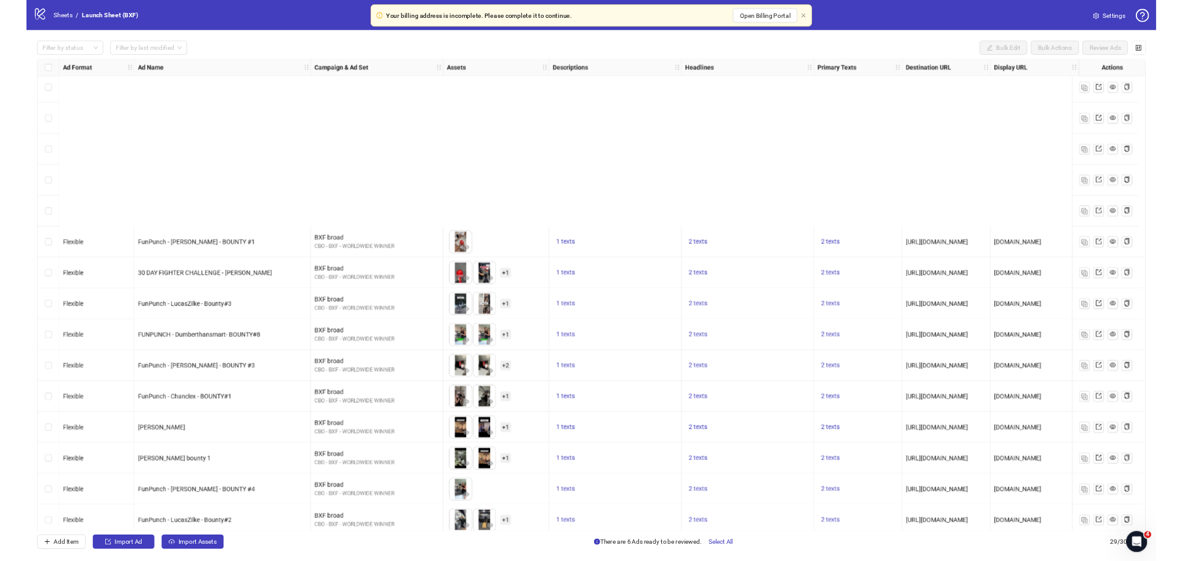
scroll to position [621, 0]
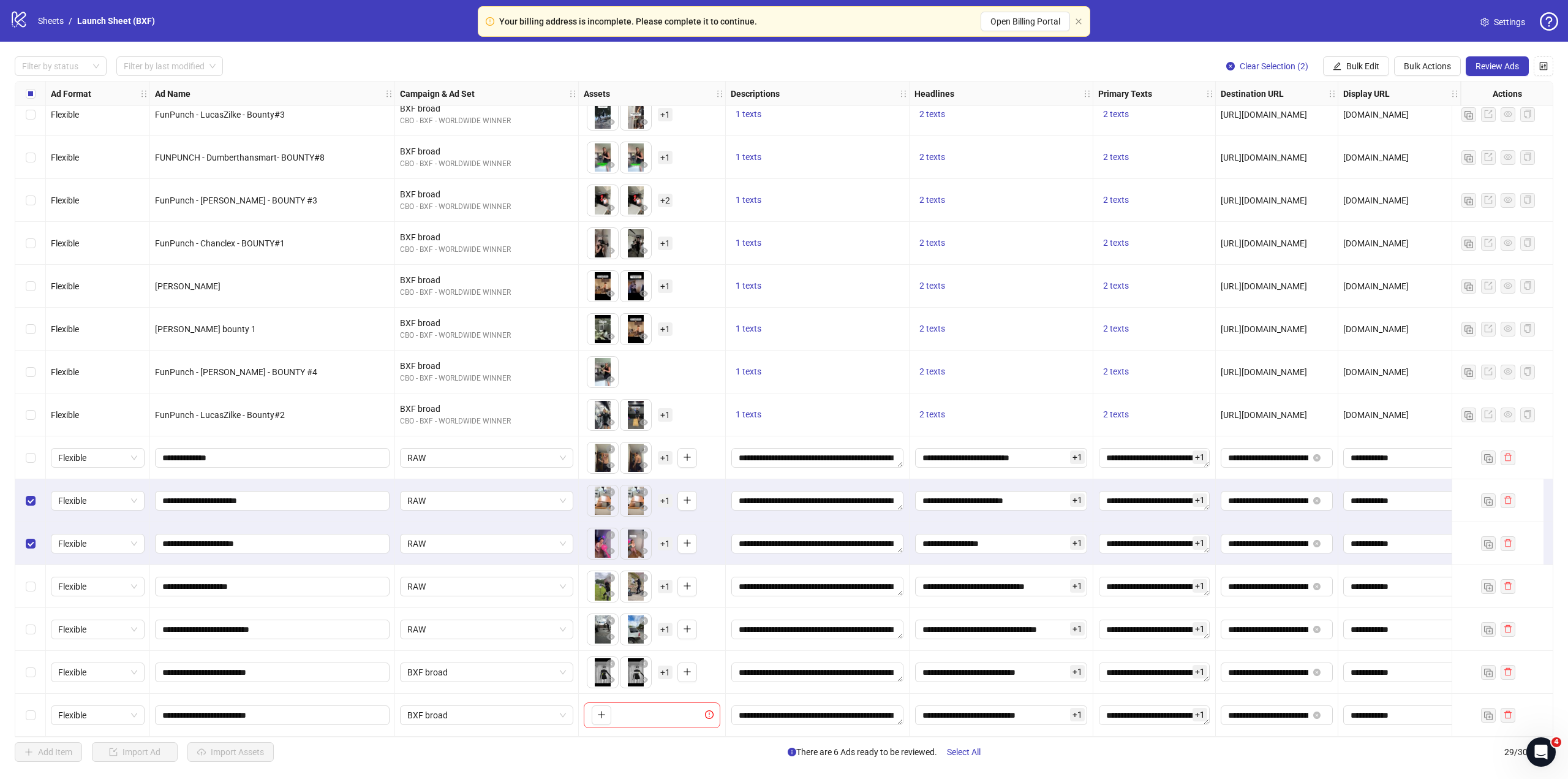
click at [28, 575] on div "Select row 26" at bounding box center [30, 586] width 31 height 43
click at [1504, 69] on span "Review Ads" at bounding box center [1498, 67] width 44 height 10
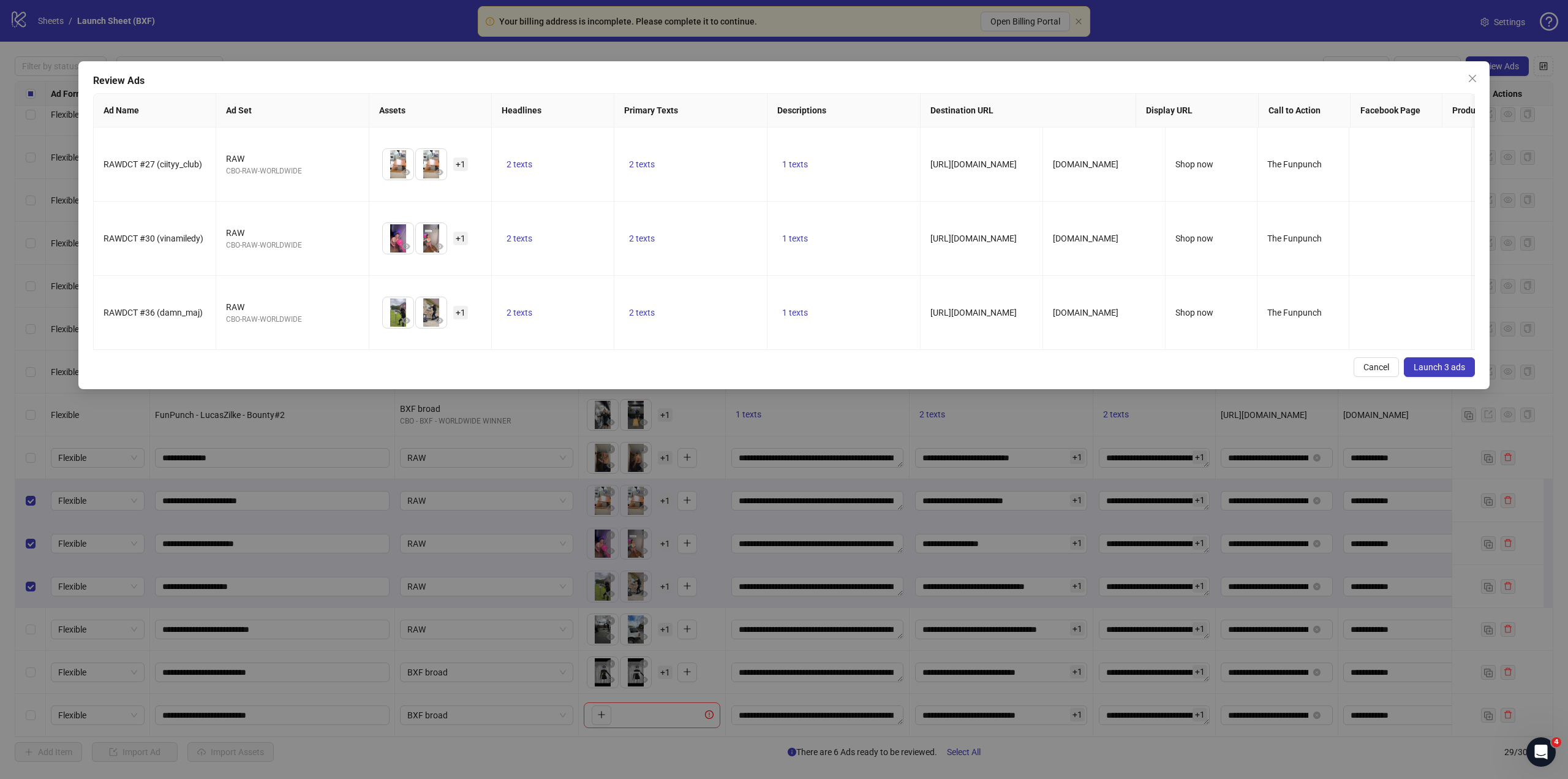
click at [1429, 371] on button "Launch 3 ads" at bounding box center [1440, 368] width 71 height 20
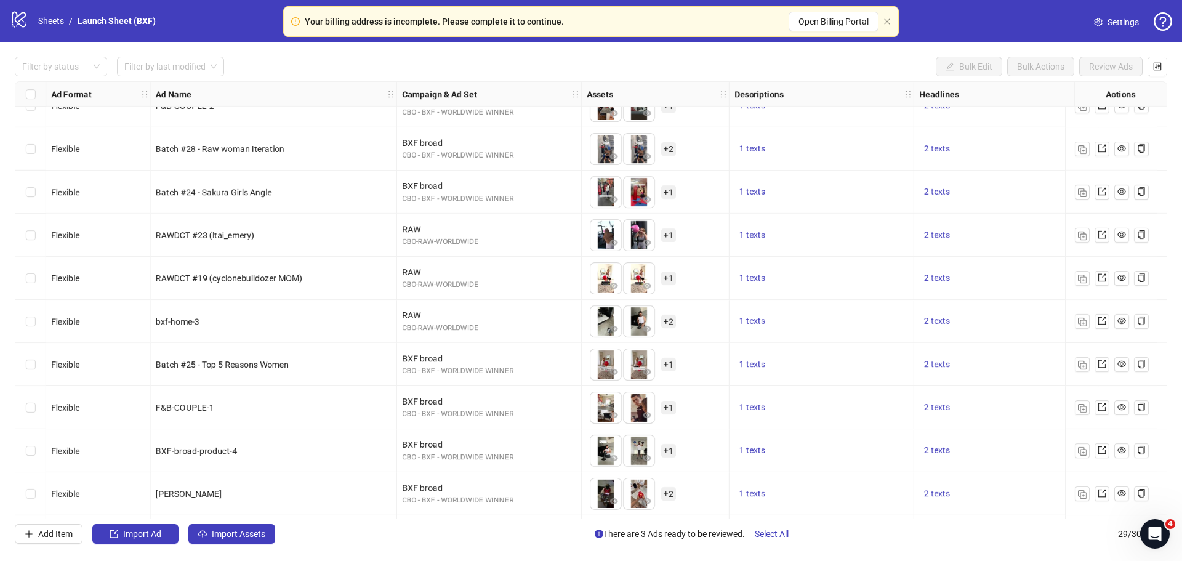
scroll to position [6, 0]
